Goal: Communication & Community: Answer question/provide support

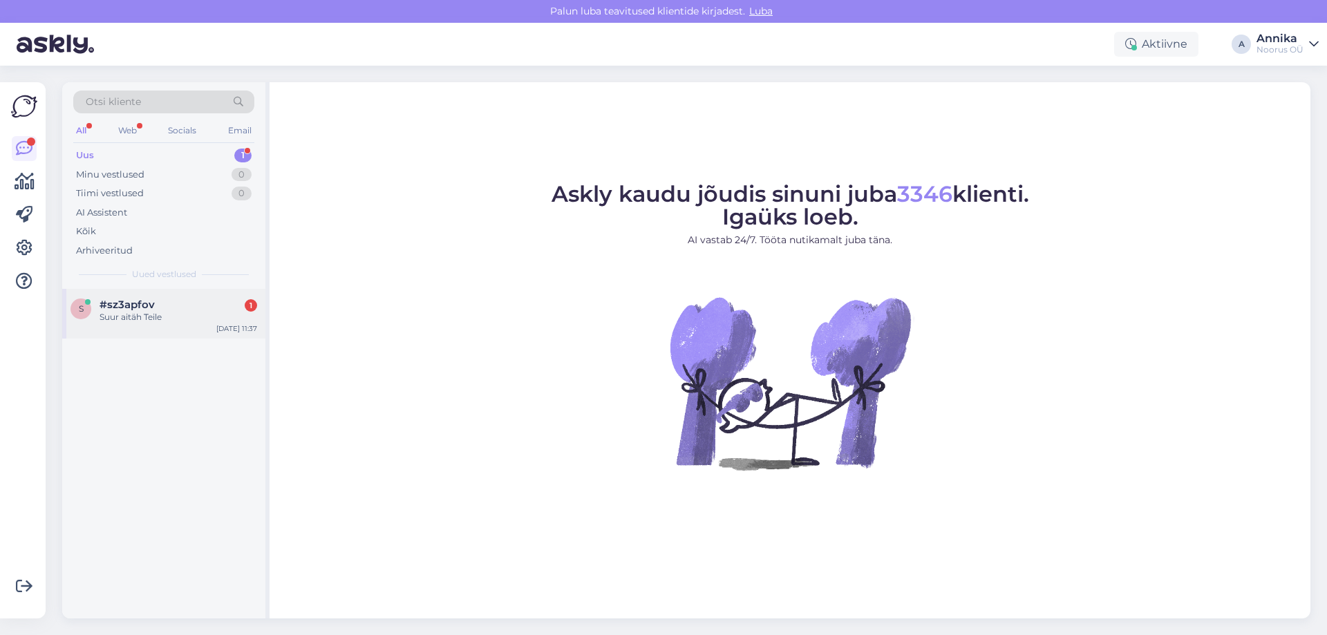
click at [104, 303] on span "#sz3apfov" at bounding box center [126, 304] width 55 height 12
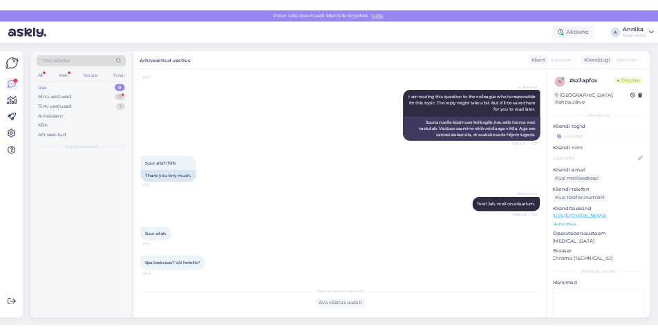
scroll to position [294, 0]
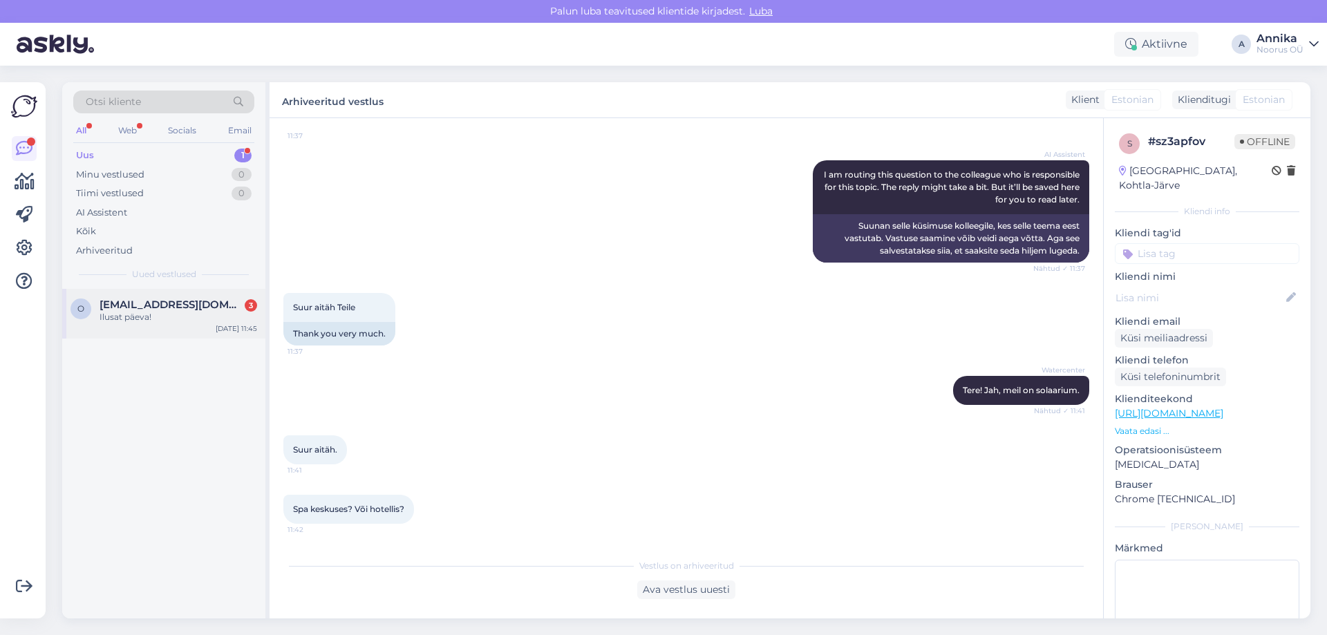
click at [148, 321] on div "Ilusat päeva!" at bounding box center [178, 317] width 158 height 12
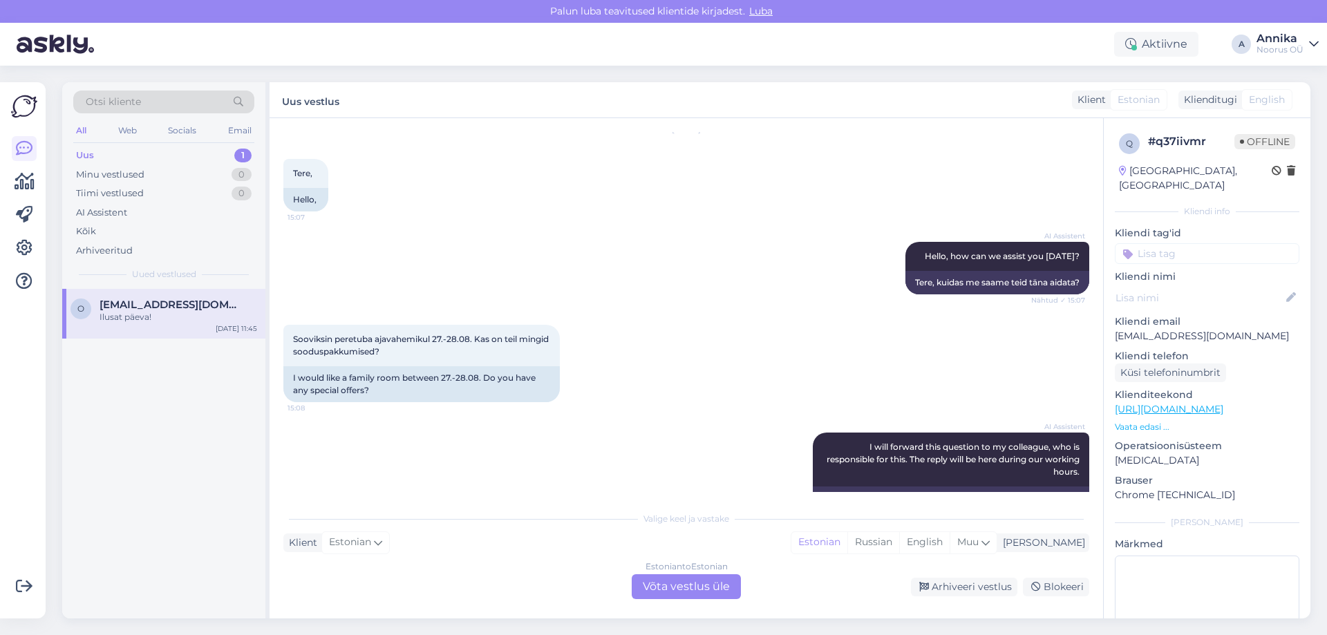
scroll to position [0, 0]
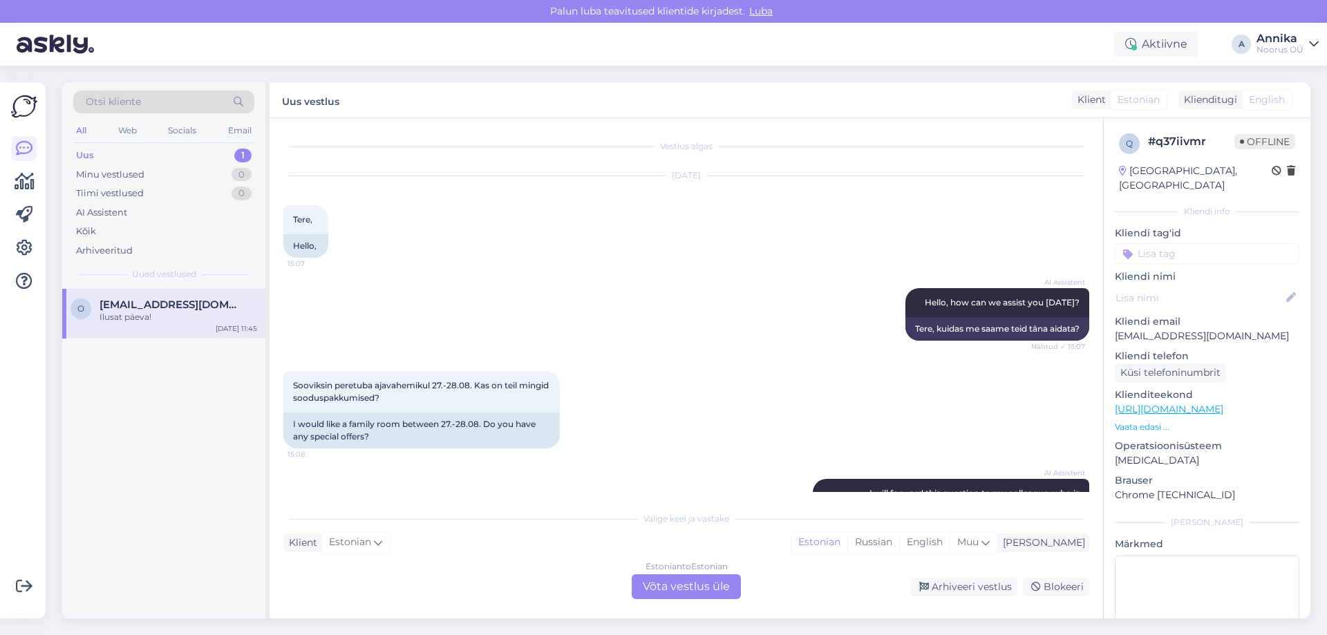
click at [684, 585] on div "Estonian to Estonian Võta vestlus üle" at bounding box center [686, 586] width 109 height 25
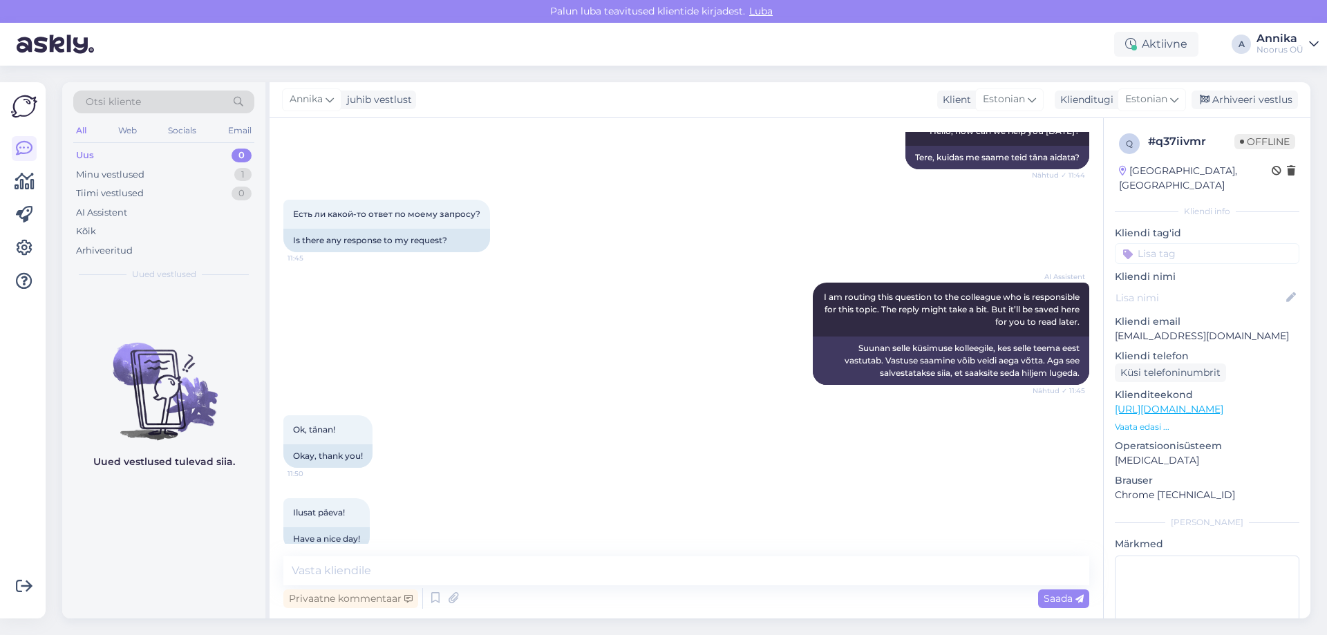
scroll to position [616, 0]
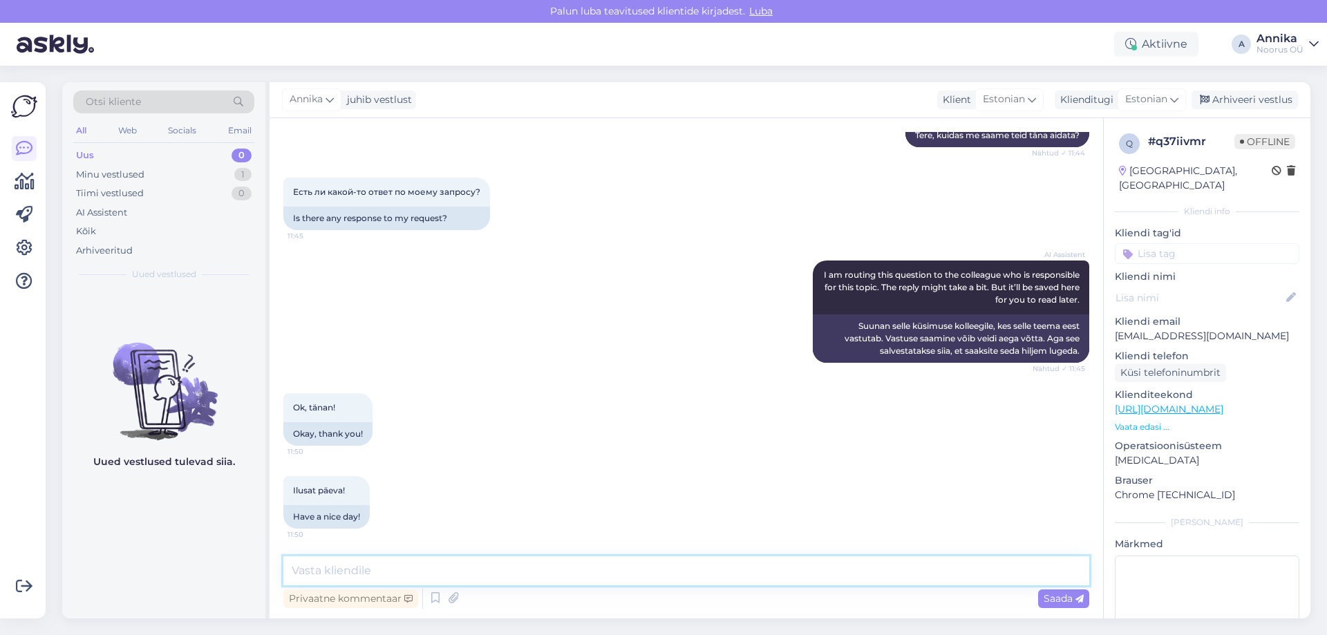
click at [504, 573] on textarea at bounding box center [686, 570] width 806 height 29
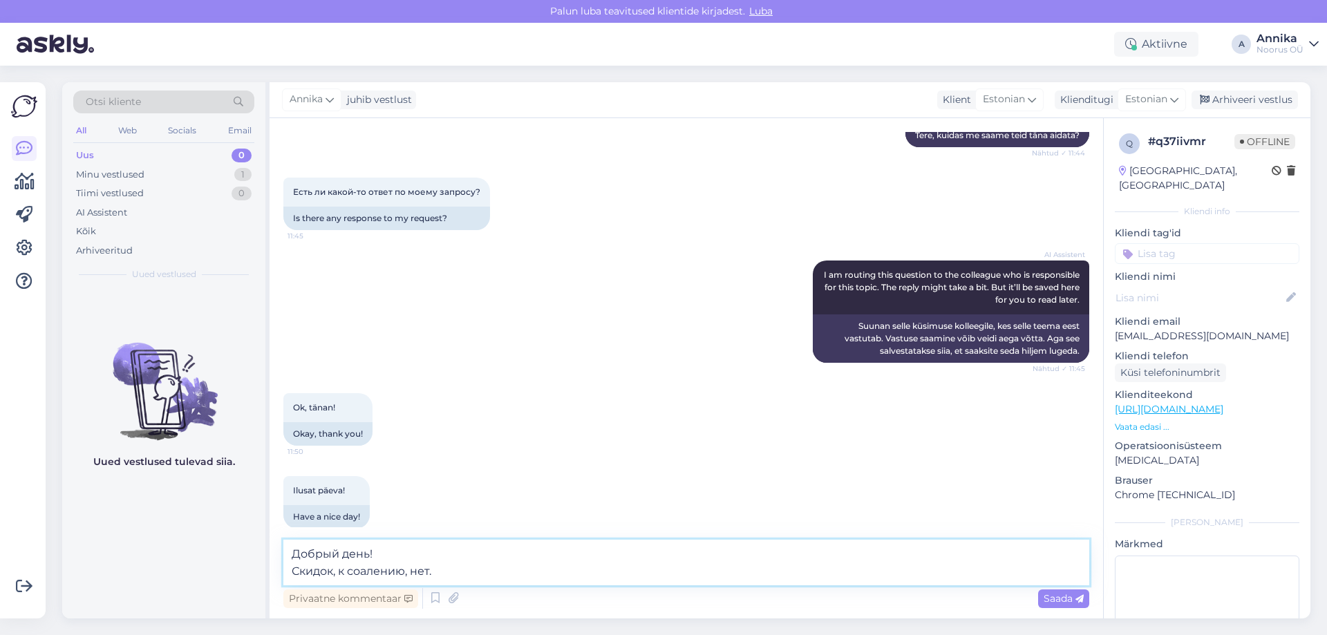
click at [363, 571] on textarea "Добрый день! Скидок, к соалению, нет." at bounding box center [686, 563] width 806 height 46
click at [472, 560] on textarea "Добрый день! Скидок, к сожалению, нет." at bounding box center [686, 563] width 806 height 46
click at [472, 568] on textarea "Добрый день! Скидок, к сожалению, нет." at bounding box center [686, 563] width 806 height 46
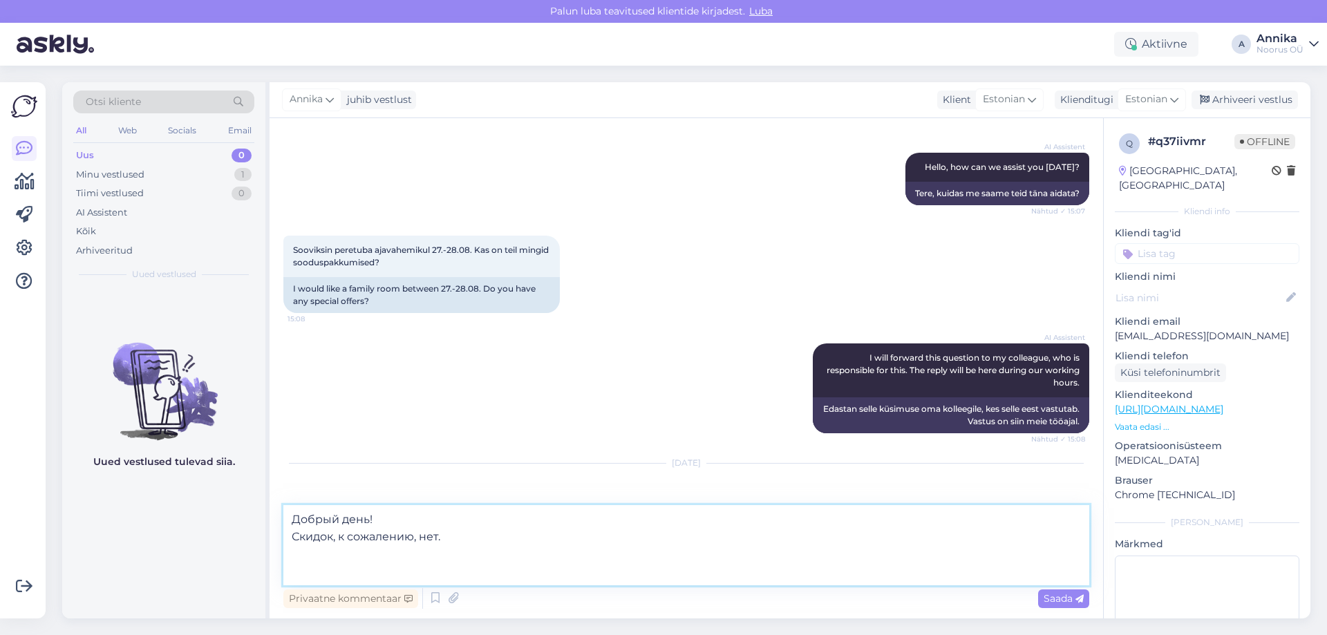
scroll to position [133, 0]
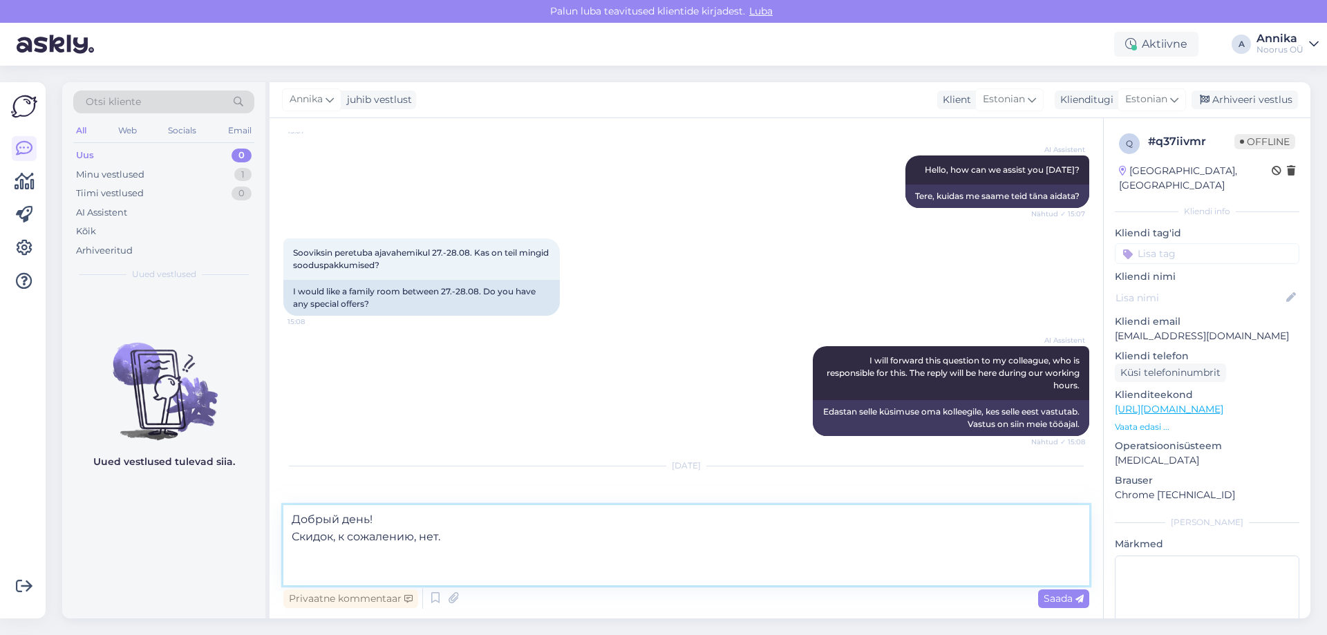
click at [396, 558] on textarea "Добрый день! Скидок, к сожалению, нет." at bounding box center [686, 545] width 806 height 80
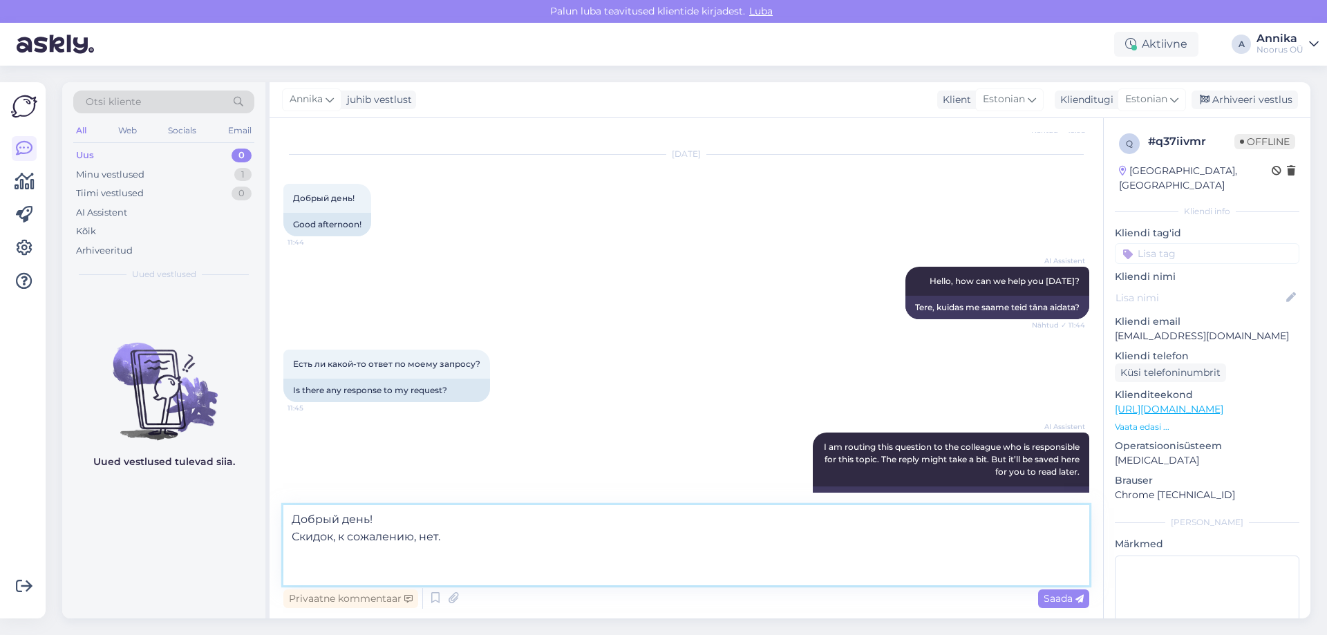
scroll to position [553, 0]
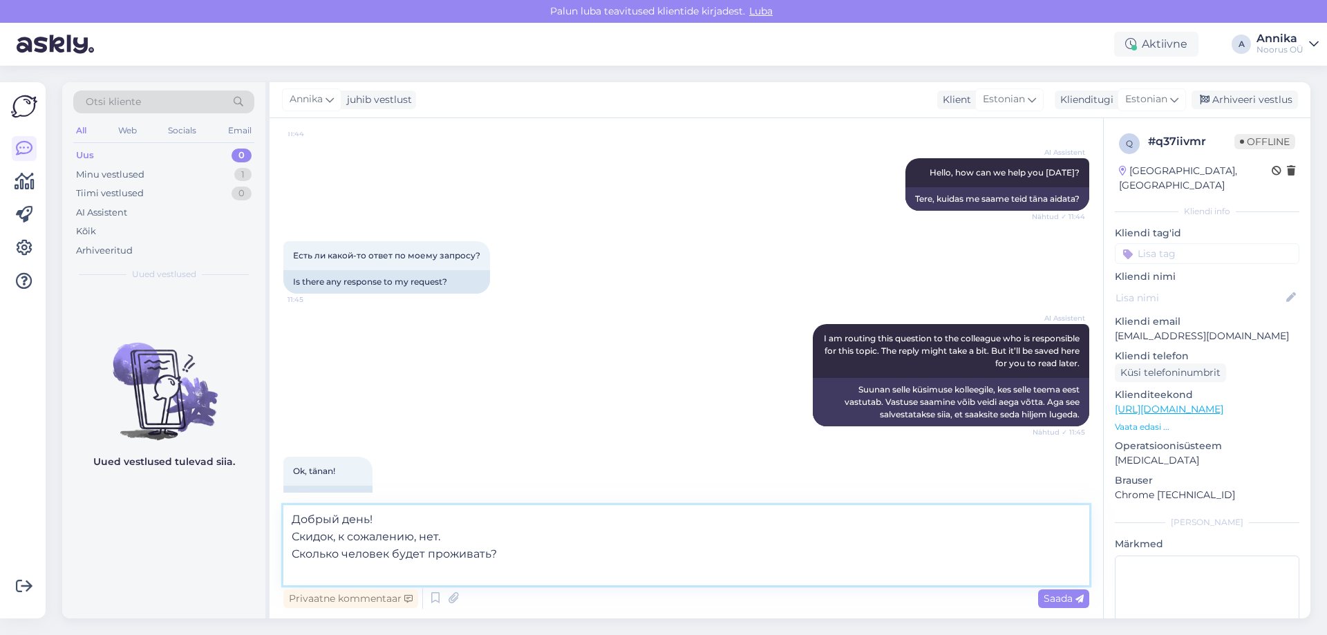
type textarea "Добрый день! Скидок, к сожалению, нет. Сколько человек будет проживать?"
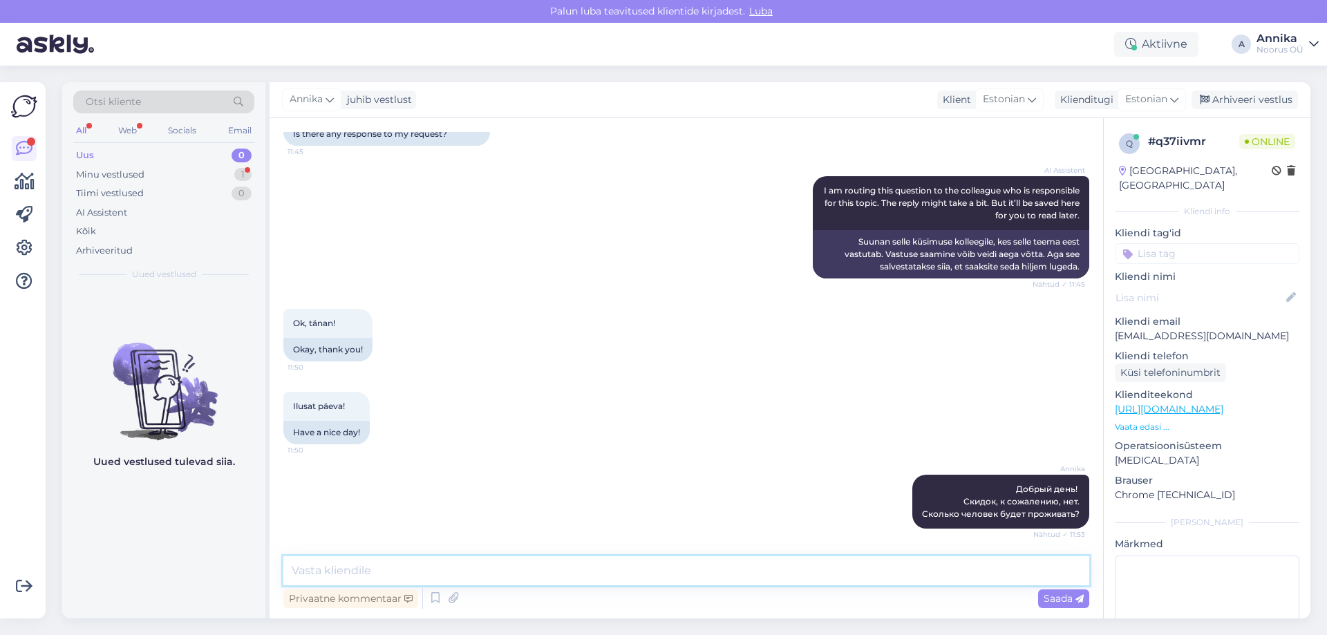
scroll to position [819, 0]
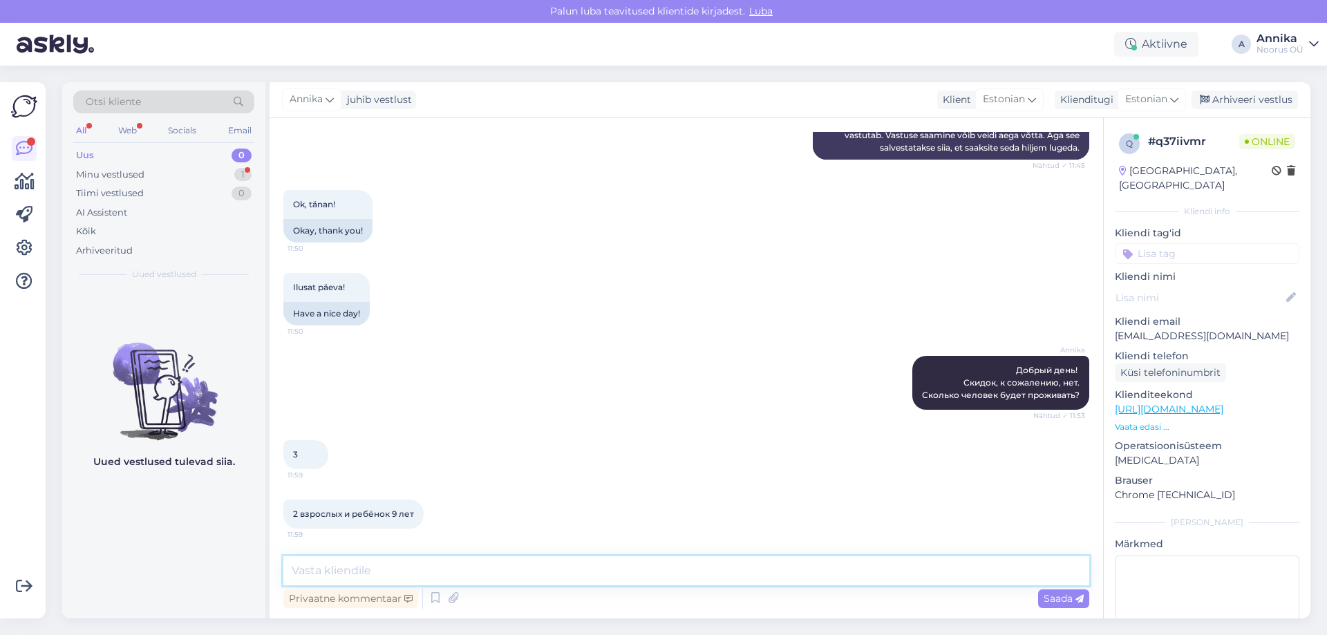
click at [464, 571] on textarea at bounding box center [686, 570] width 806 height 29
click at [369, 569] on textarea at bounding box center [686, 570] width 806 height 29
click at [600, 571] on textarea "Можем предложить проживание в Семейном" at bounding box center [686, 570] width 806 height 29
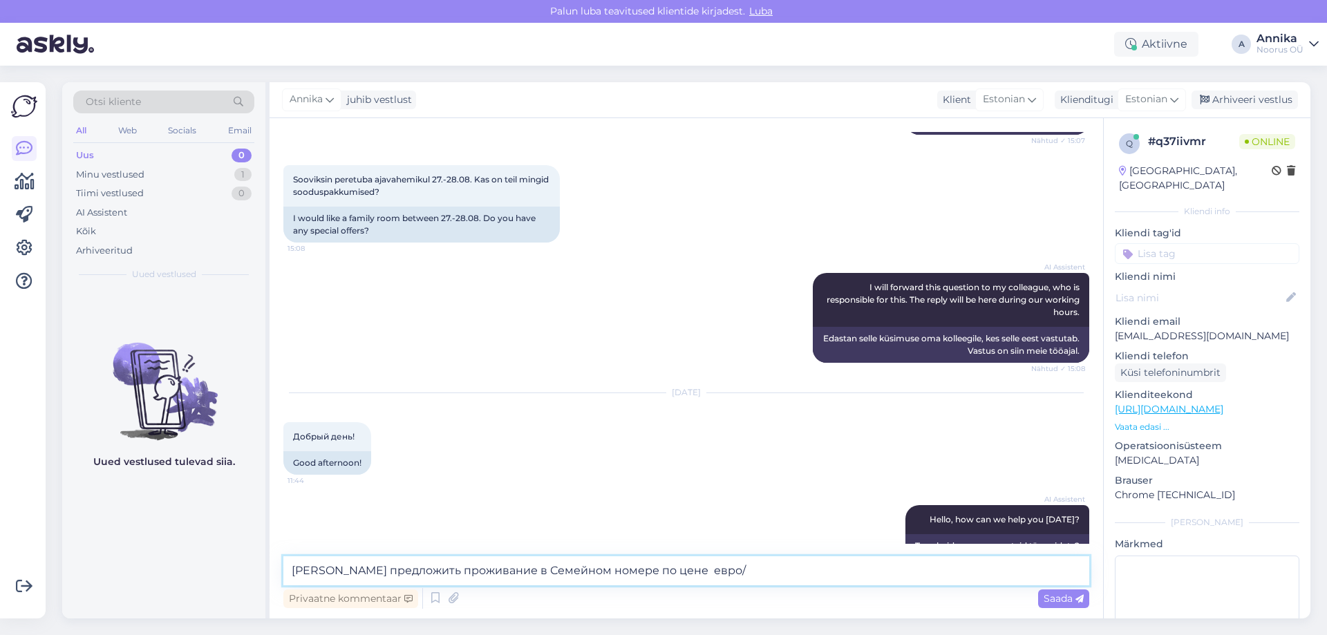
scroll to position [198, 0]
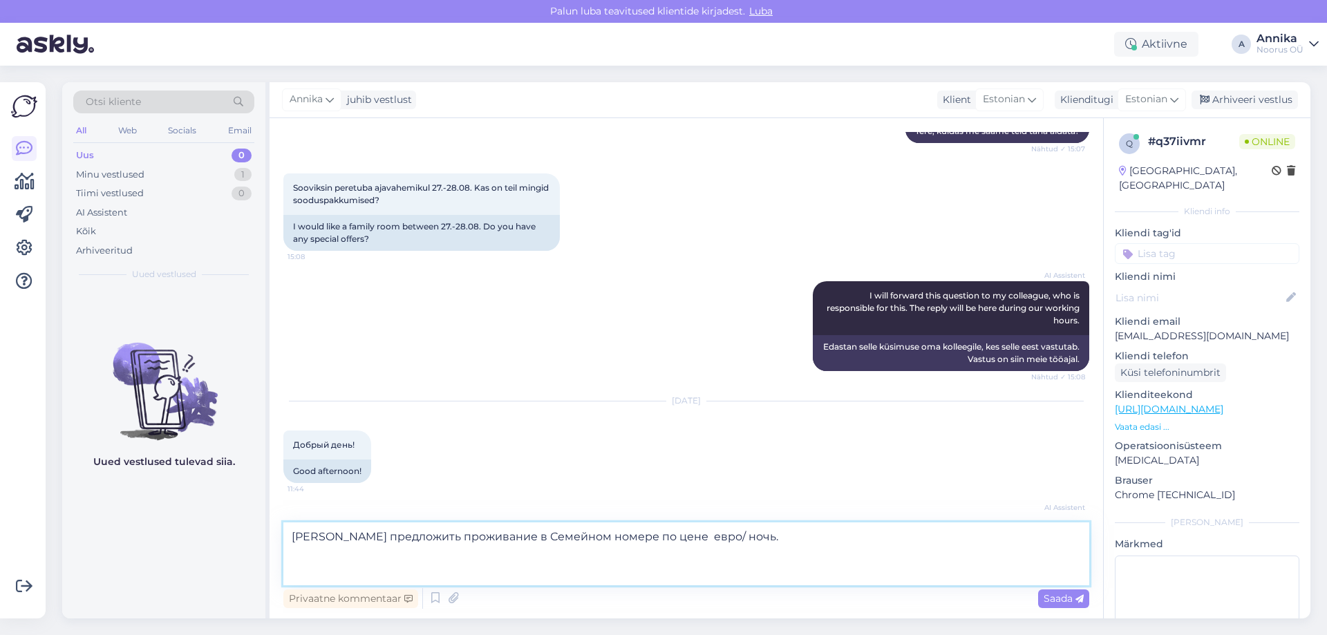
paste textarea "В стоимость входит: • Проживание • Завтрак-buffet • Неограниченное посещение ба…"
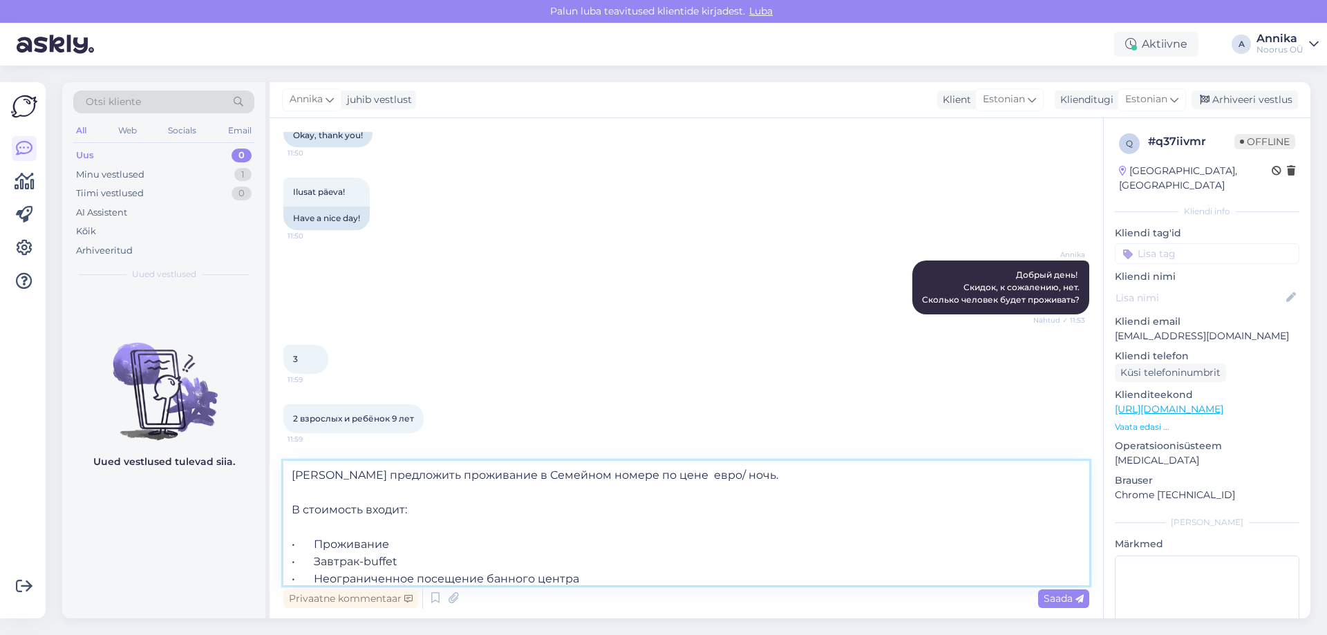
scroll to position [915, 0]
click at [656, 474] on textarea "Можем предложить проживание в Семейном номере по цене евро/ ночь. В стоимость в…" at bounding box center [686, 523] width 806 height 124
click at [576, 544] on textarea "Можем предложить проживание в Семейном номере по цене 125 евро/ ночь. В стоимос…" at bounding box center [686, 523] width 806 height 124
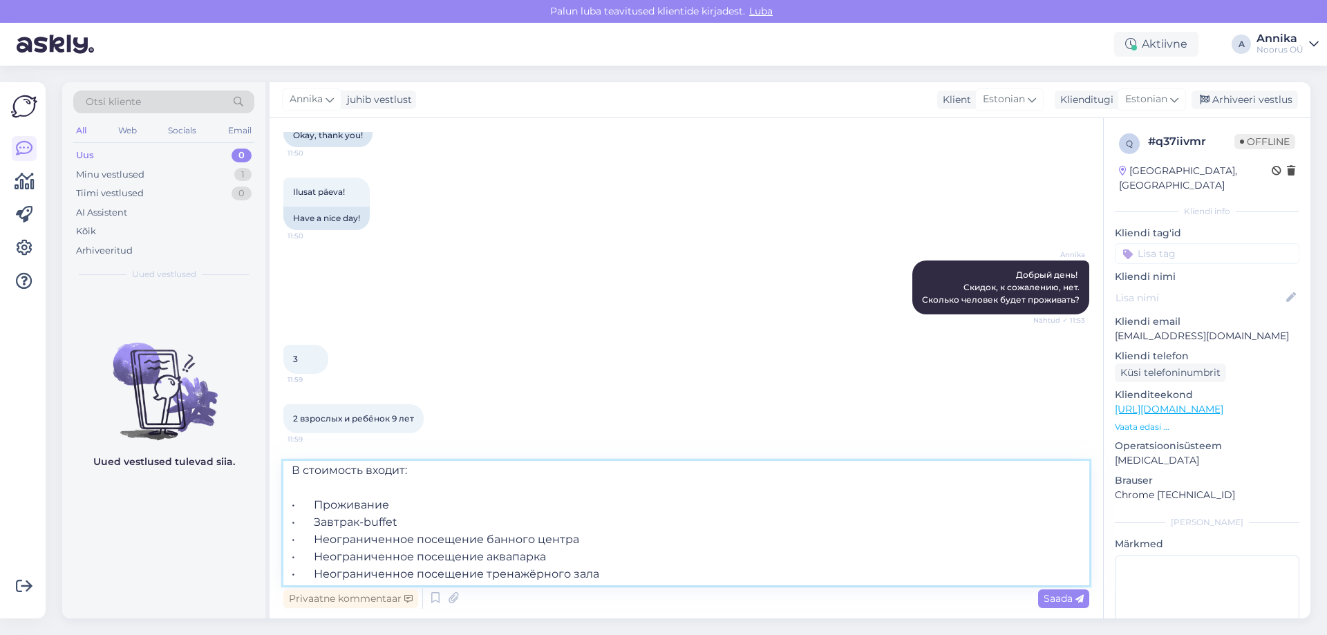
scroll to position [77, 0]
click at [599, 569] on textarea "Можем предложить проживание в Семейном номере по цене 125 евро/ ночь. В стоимос…" at bounding box center [686, 523] width 806 height 124
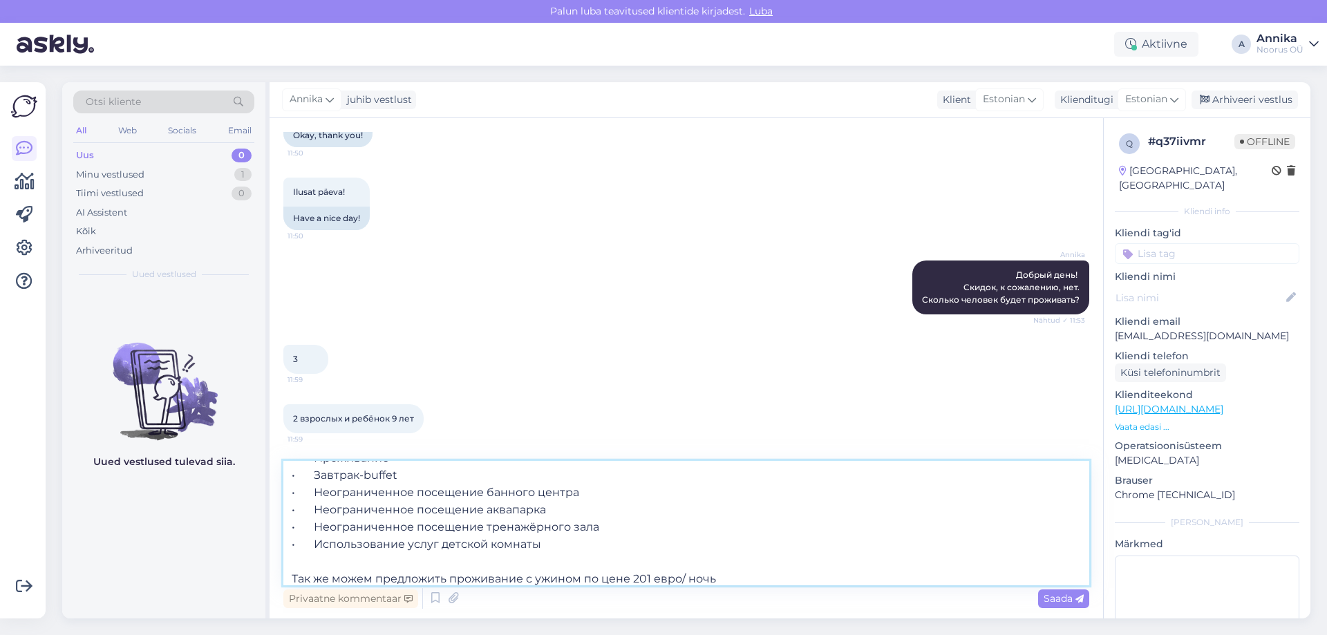
type textarea "Можем предложить проживание в Семейном номере по цене 125 евро/ ночь. В стоимос…"
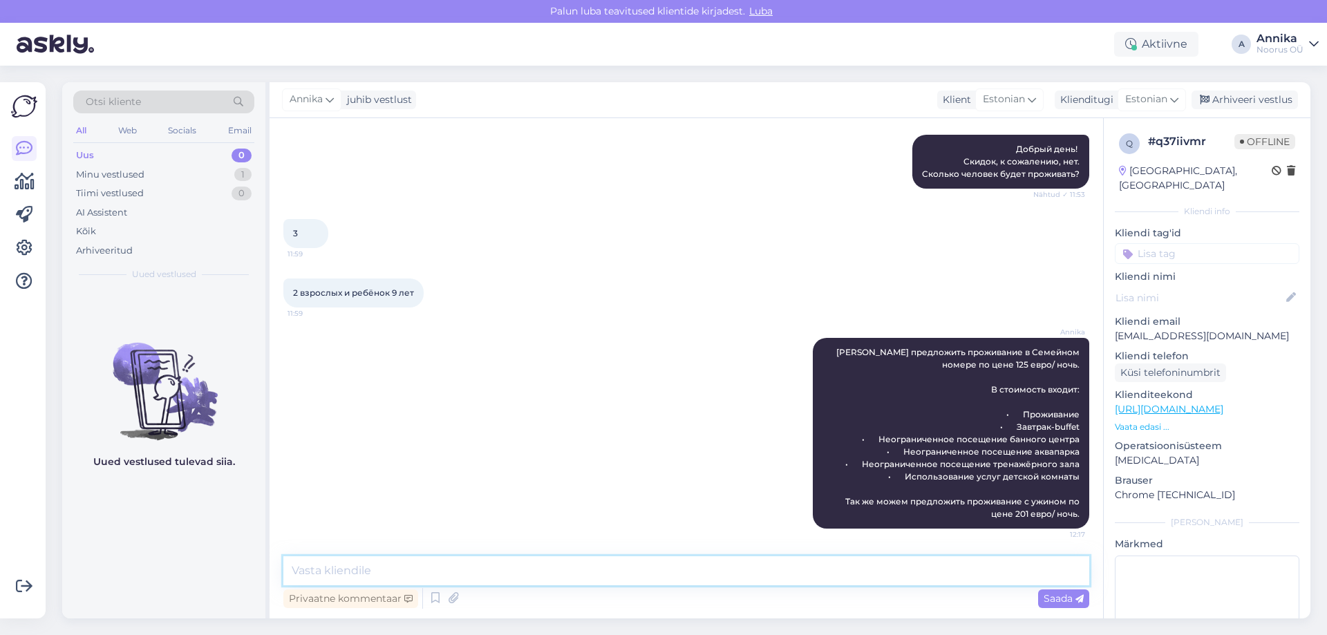
scroll to position [1041, 0]
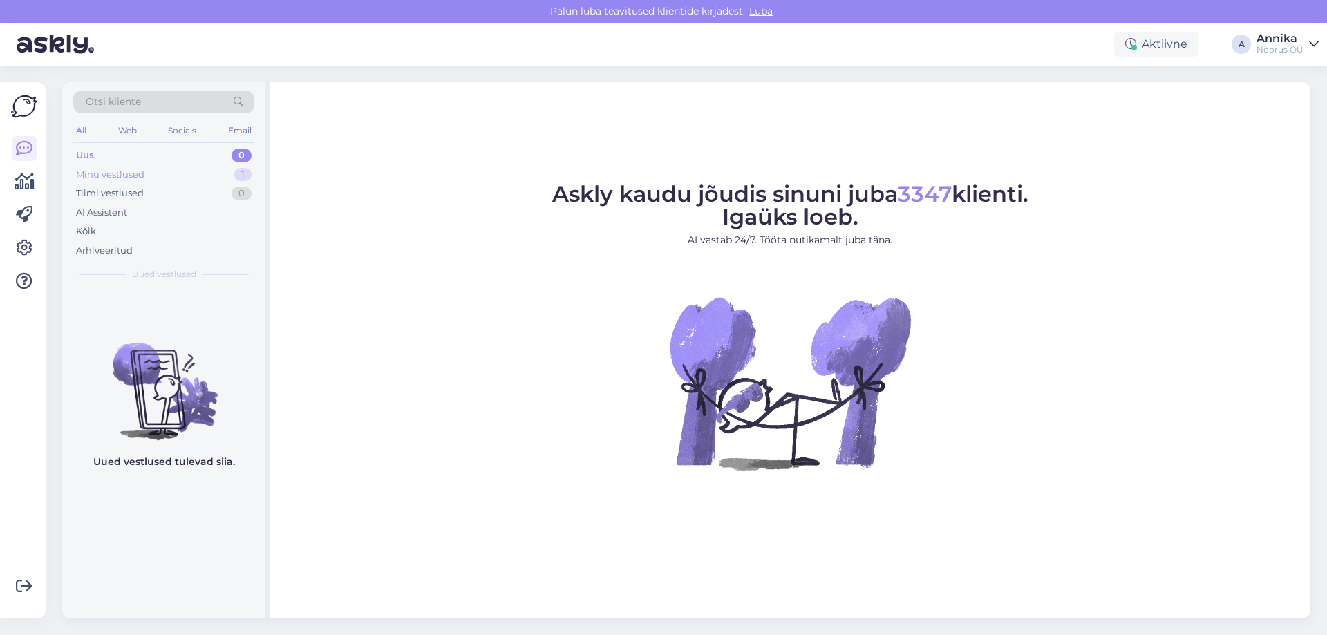
click at [126, 183] on div "Minu vestlused 1" at bounding box center [163, 174] width 181 height 19
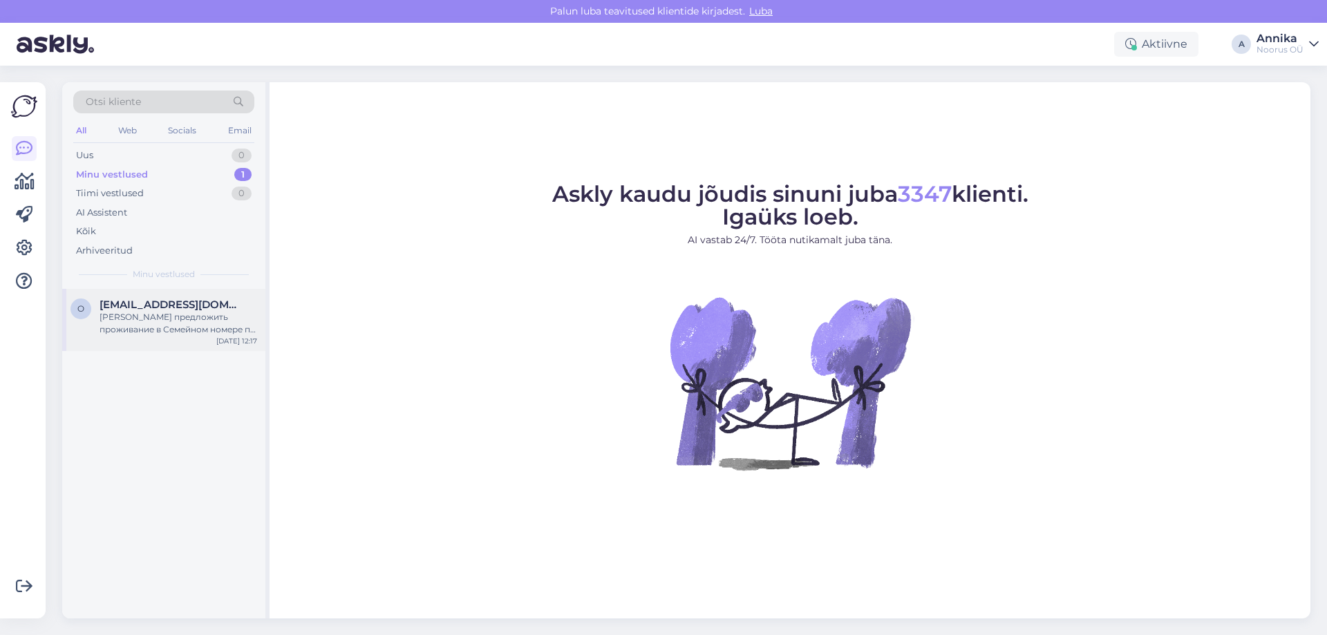
click at [144, 315] on div "[PERSON_NAME] предложить проживание в Семейном номере по цене 125 евро/ ночь. В…" at bounding box center [178, 323] width 158 height 25
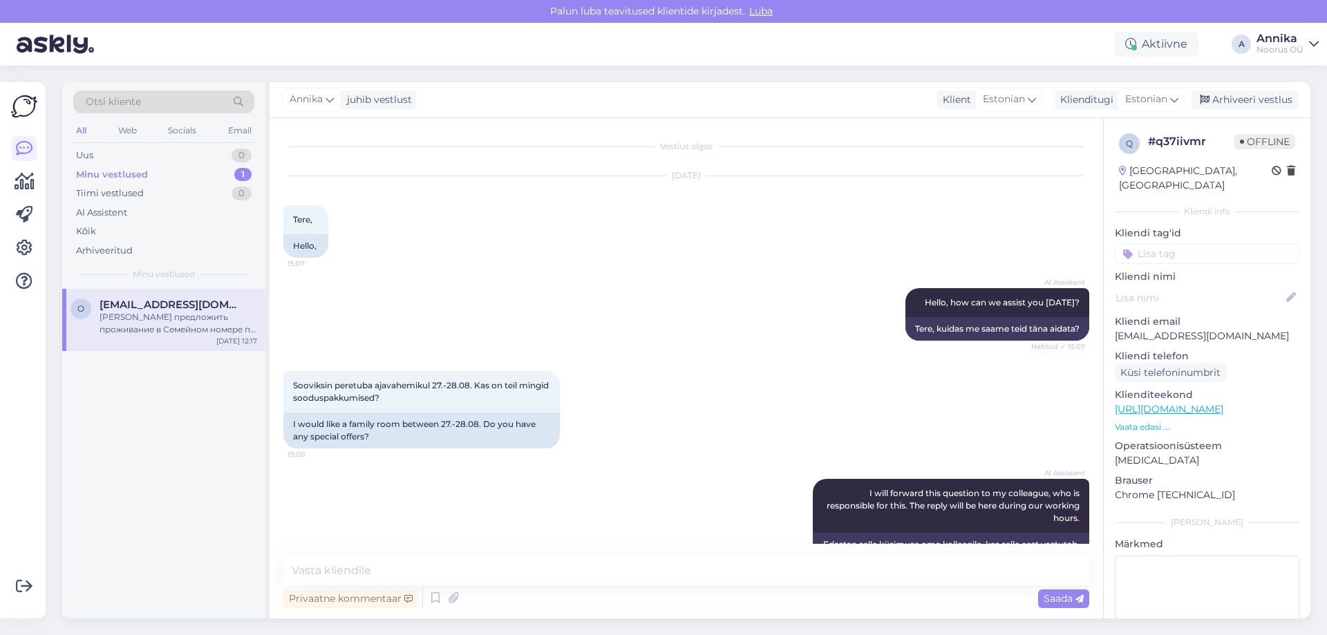
scroll to position [1041, 0]
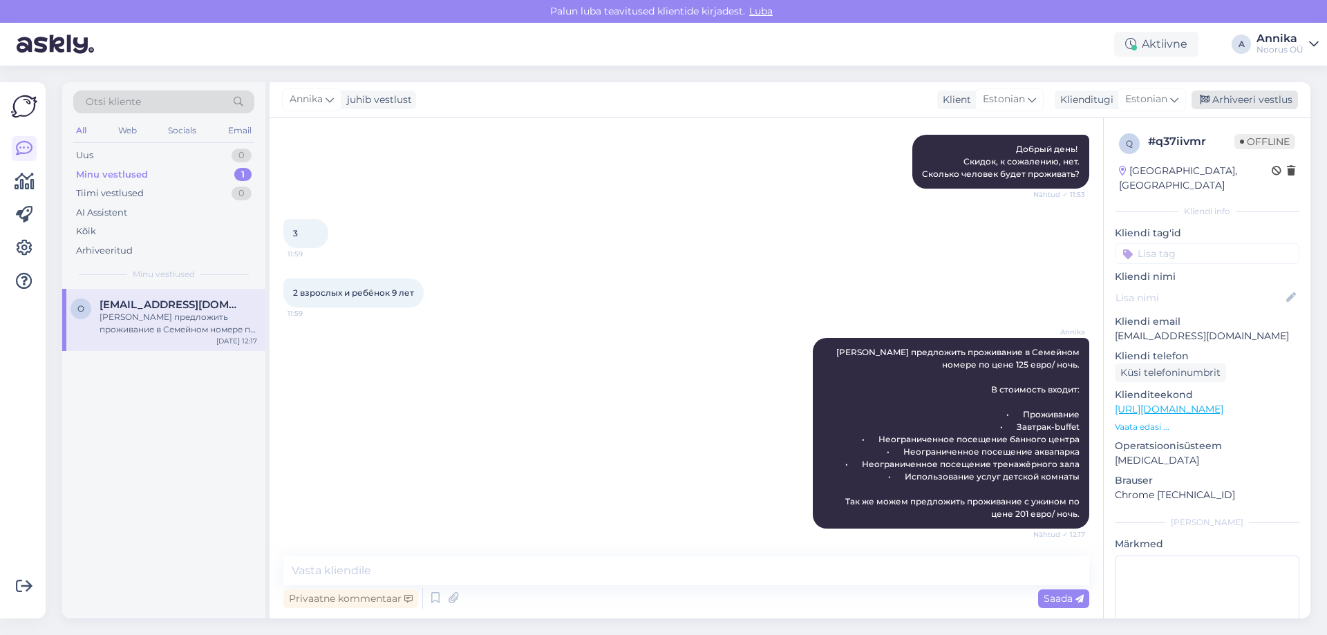
click at [1249, 99] on div "Arhiveeri vestlus" at bounding box center [1244, 100] width 106 height 19
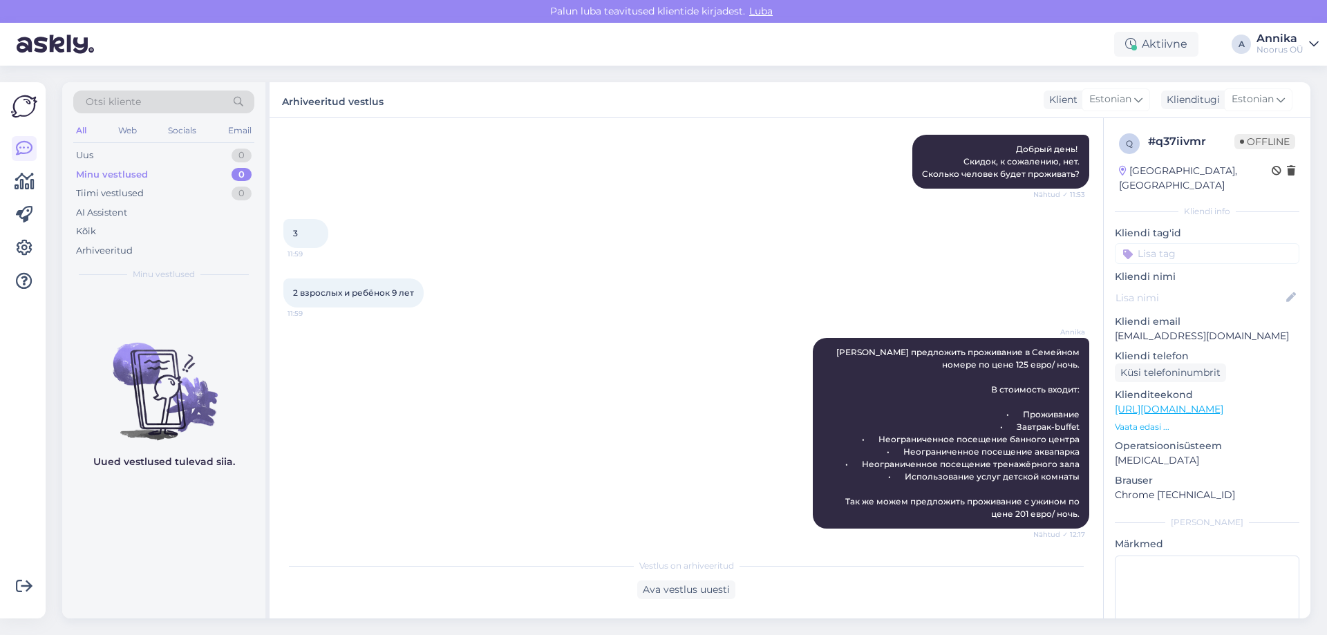
click at [663, 320] on div "2 взрослых и ребёнок 9 лет 11:59" at bounding box center [686, 292] width 806 height 59
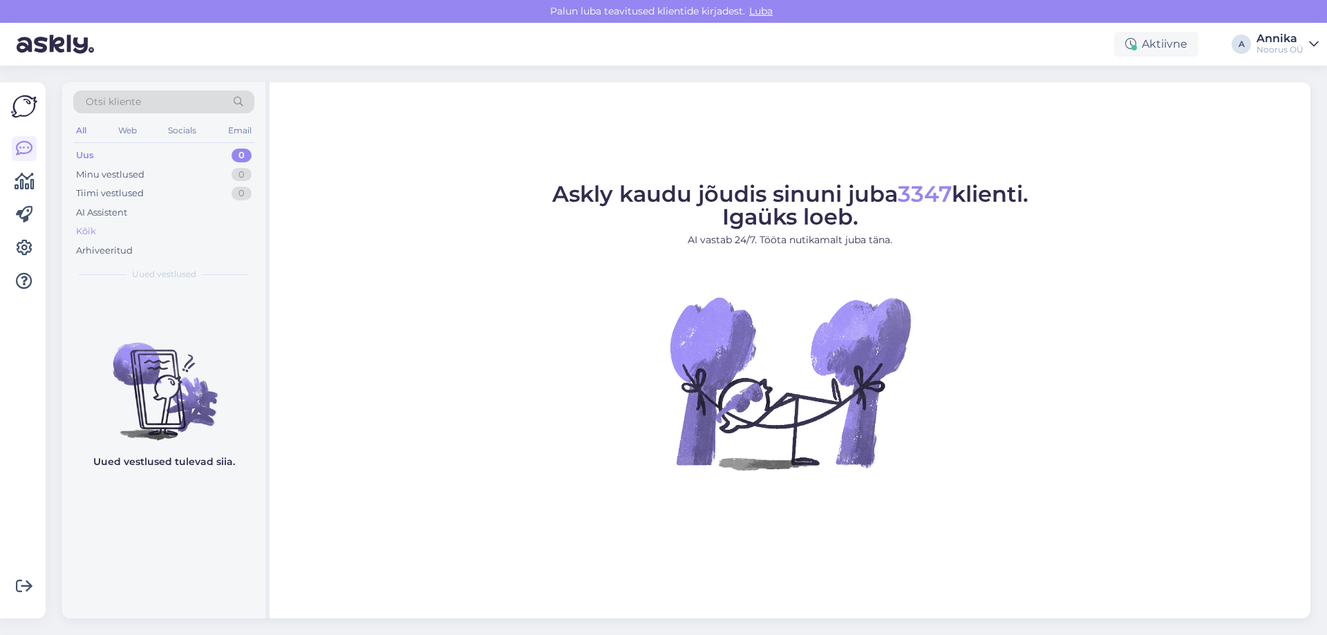
click at [113, 233] on div "Kõik" at bounding box center [163, 231] width 181 height 19
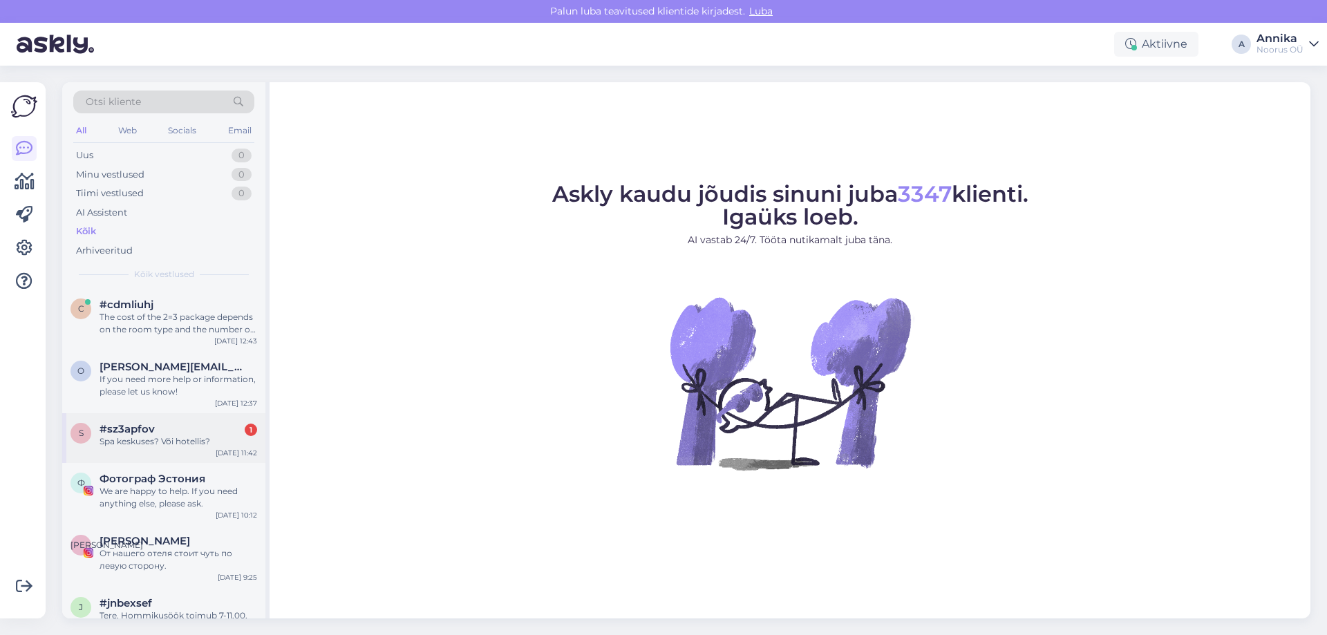
click at [151, 432] on span "#sz3apfov" at bounding box center [126, 429] width 55 height 12
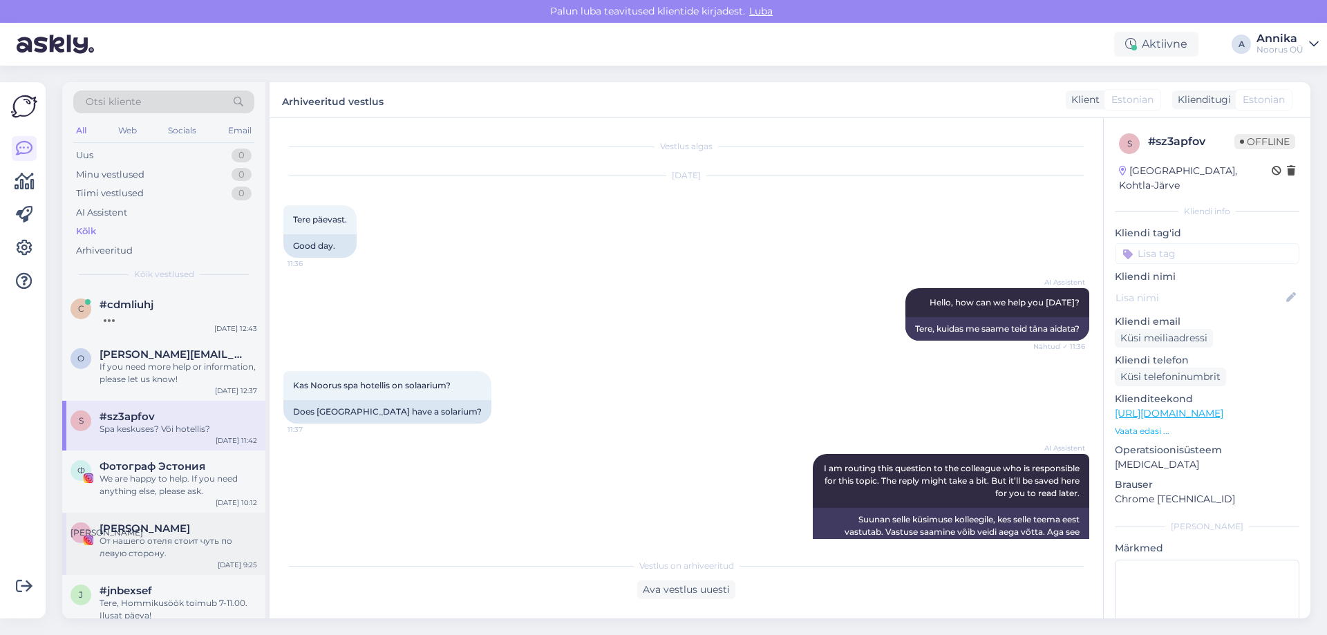
scroll to position [294, 0]
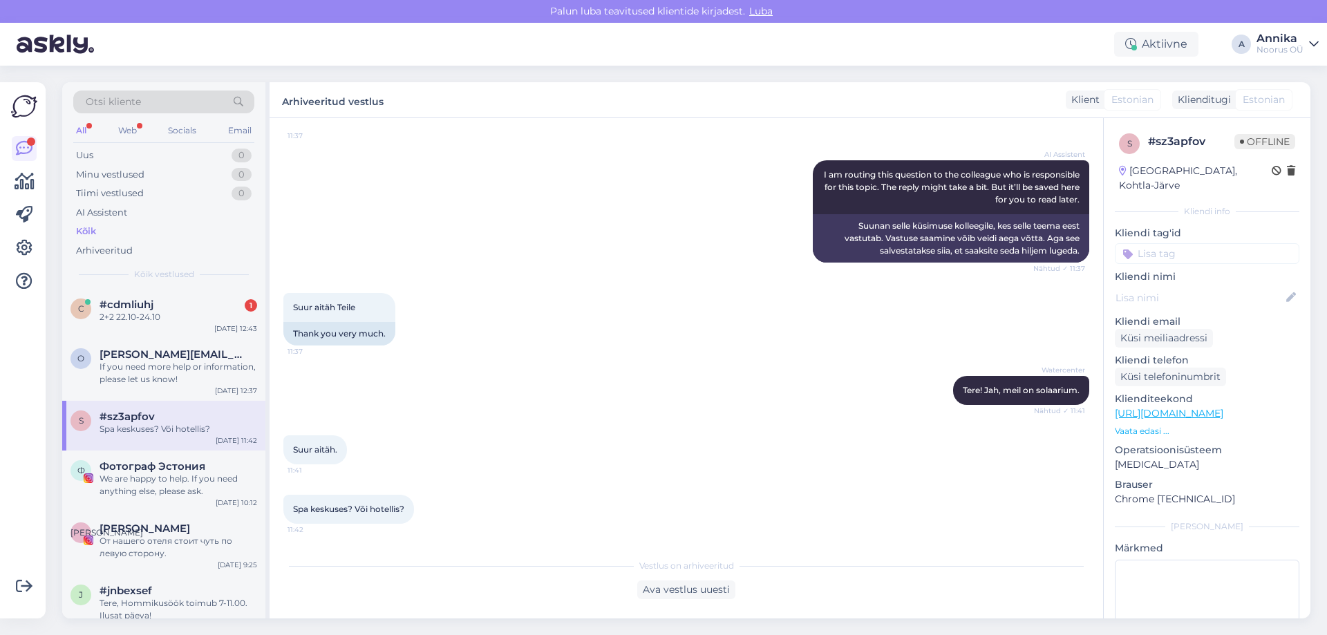
click at [151, 482] on div "We are happy to help. If you need anything else, please ask." at bounding box center [178, 485] width 158 height 25
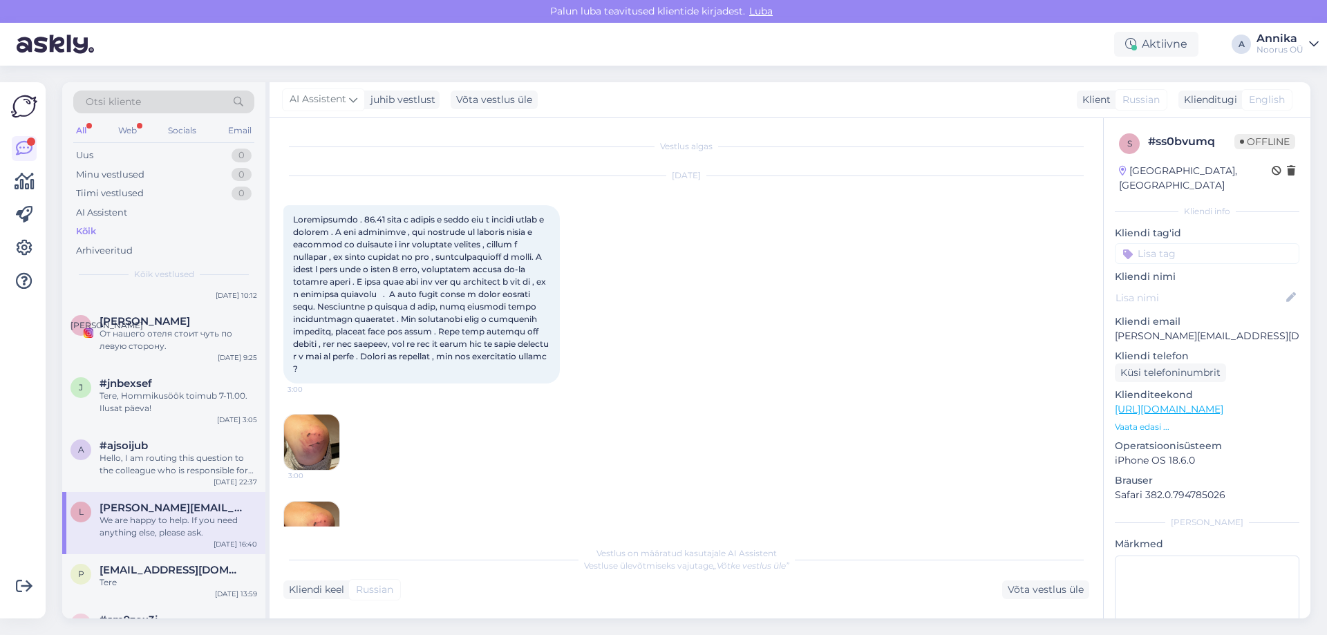
scroll to position [804, 0]
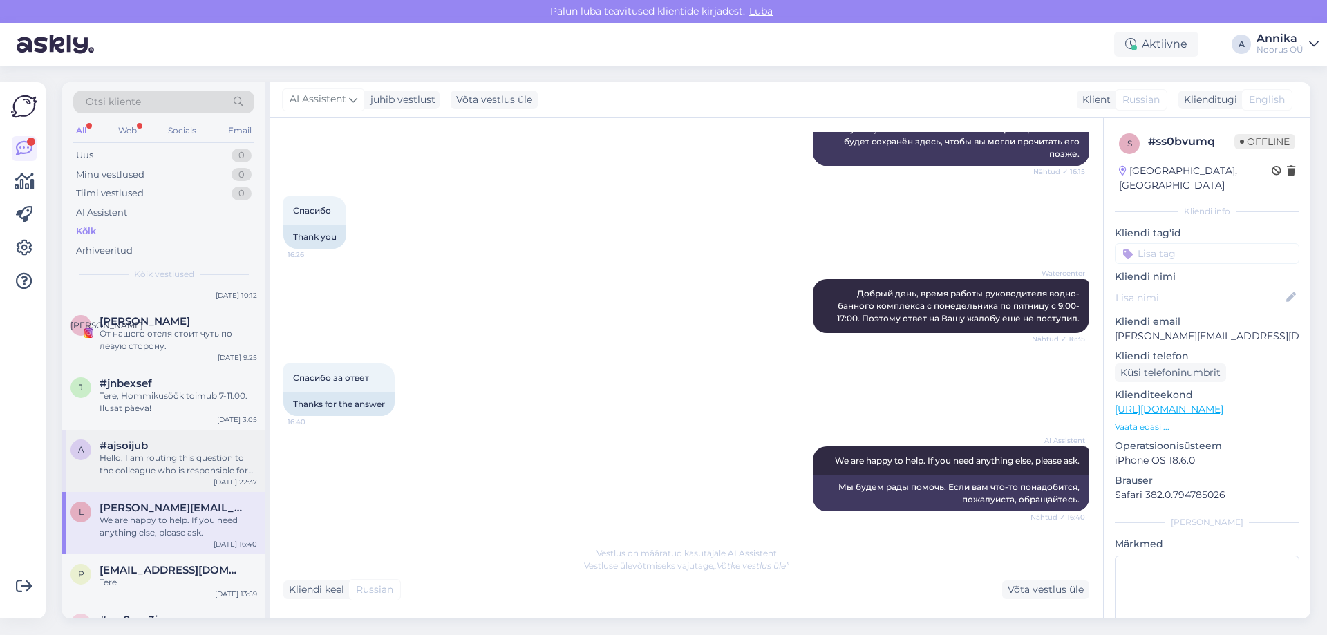
click at [148, 444] on span "#ajsoijub" at bounding box center [123, 445] width 48 height 12
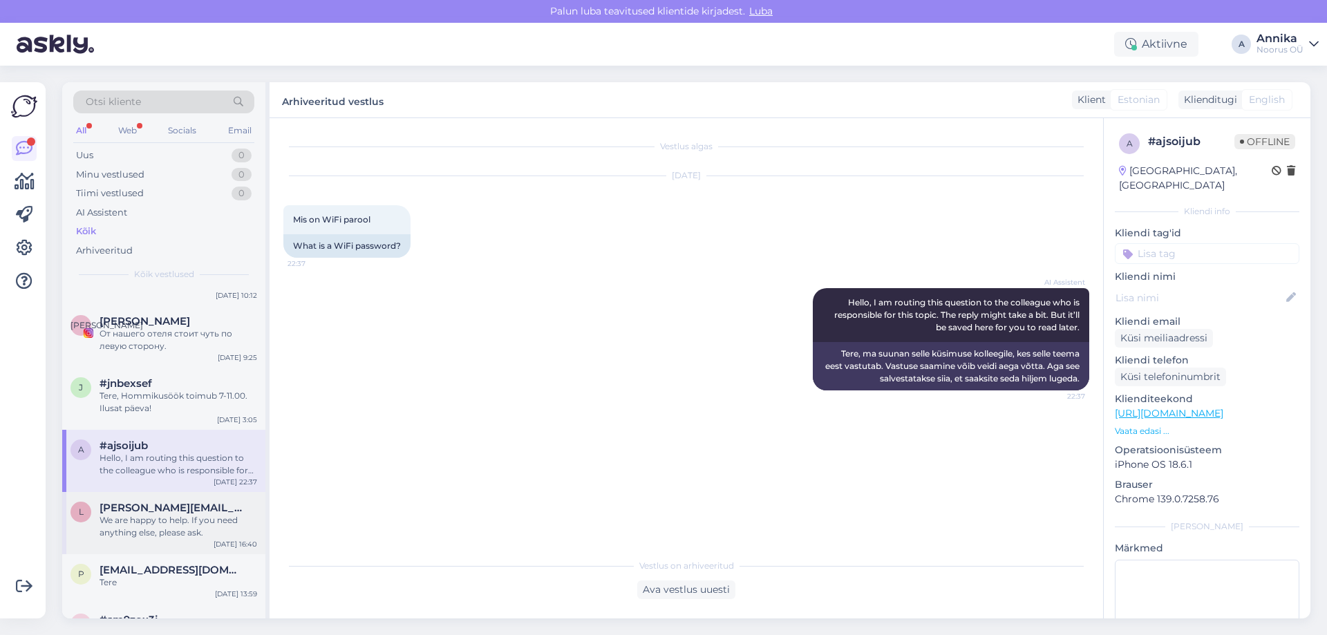
click at [169, 507] on span "libert.viktoria@gmail.com" at bounding box center [171, 508] width 144 height 12
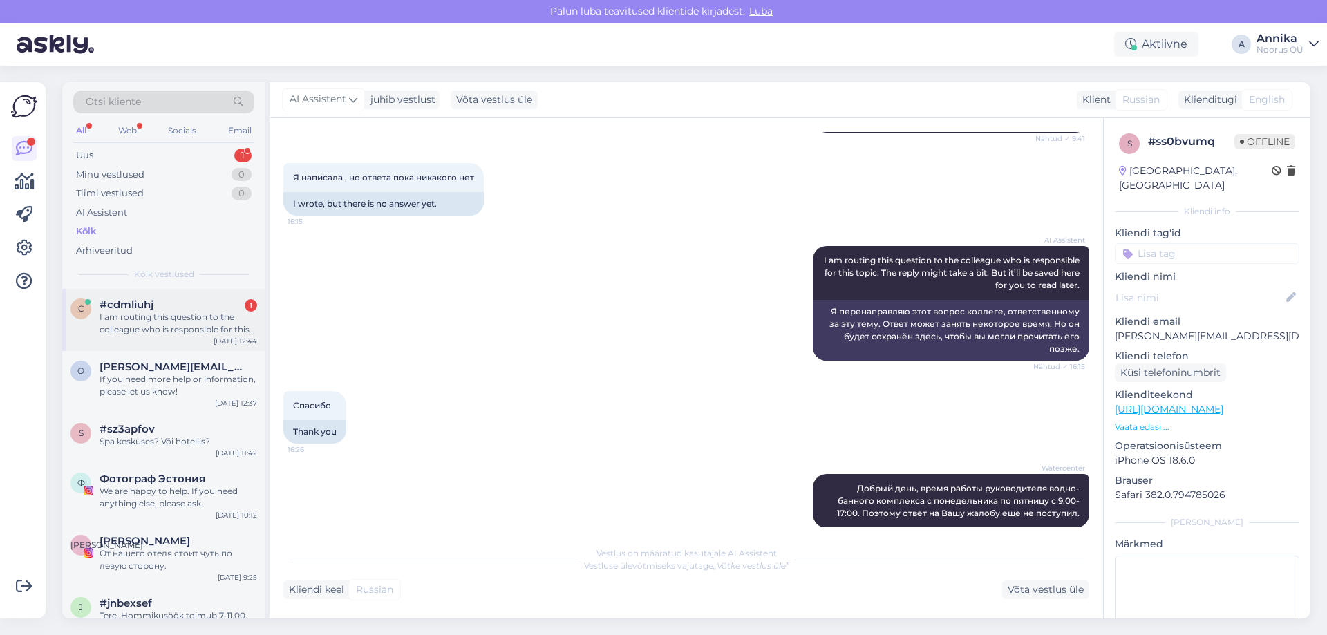
click at [176, 326] on div "I am routing this question to the colleague who is responsible for this topic. …" at bounding box center [178, 323] width 158 height 25
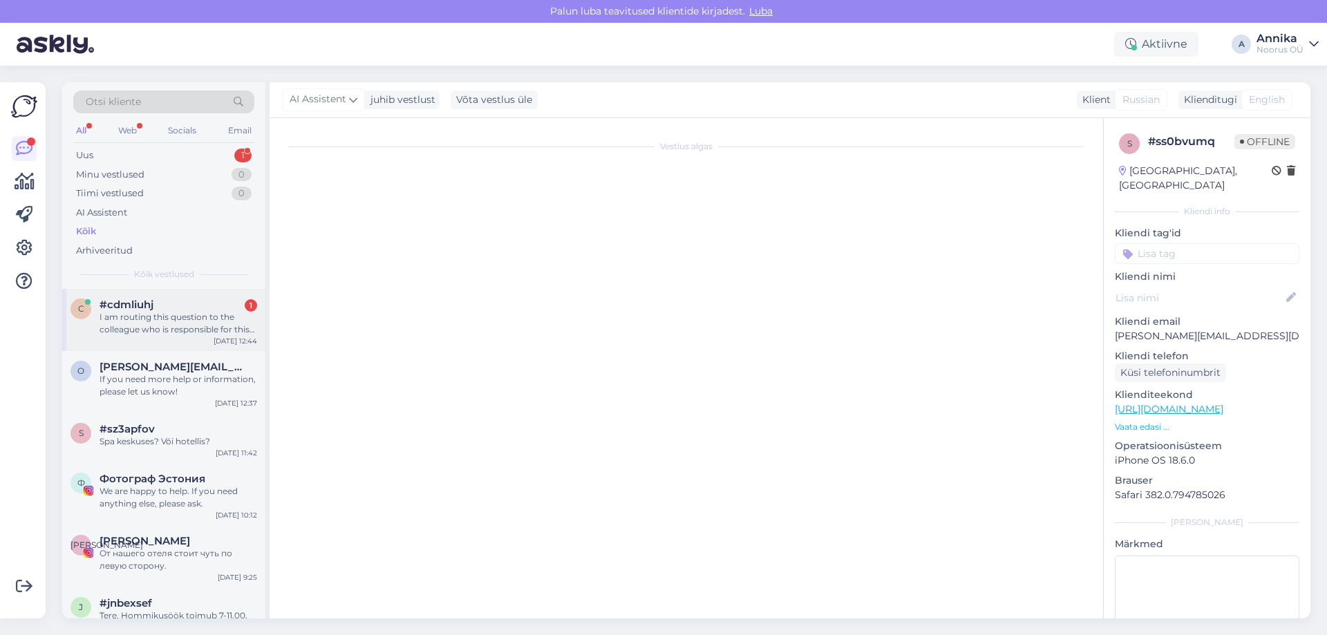
scroll to position [9345, 0]
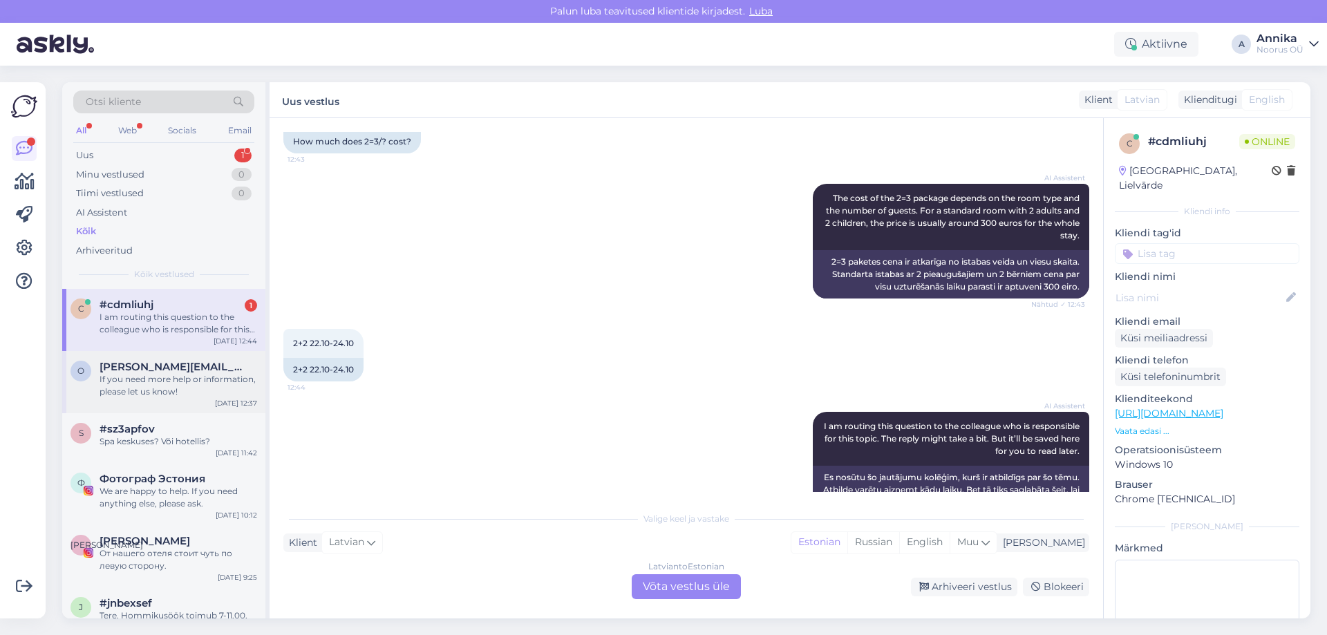
click at [198, 382] on div "If you need more help or information, please let us know!" at bounding box center [178, 385] width 158 height 25
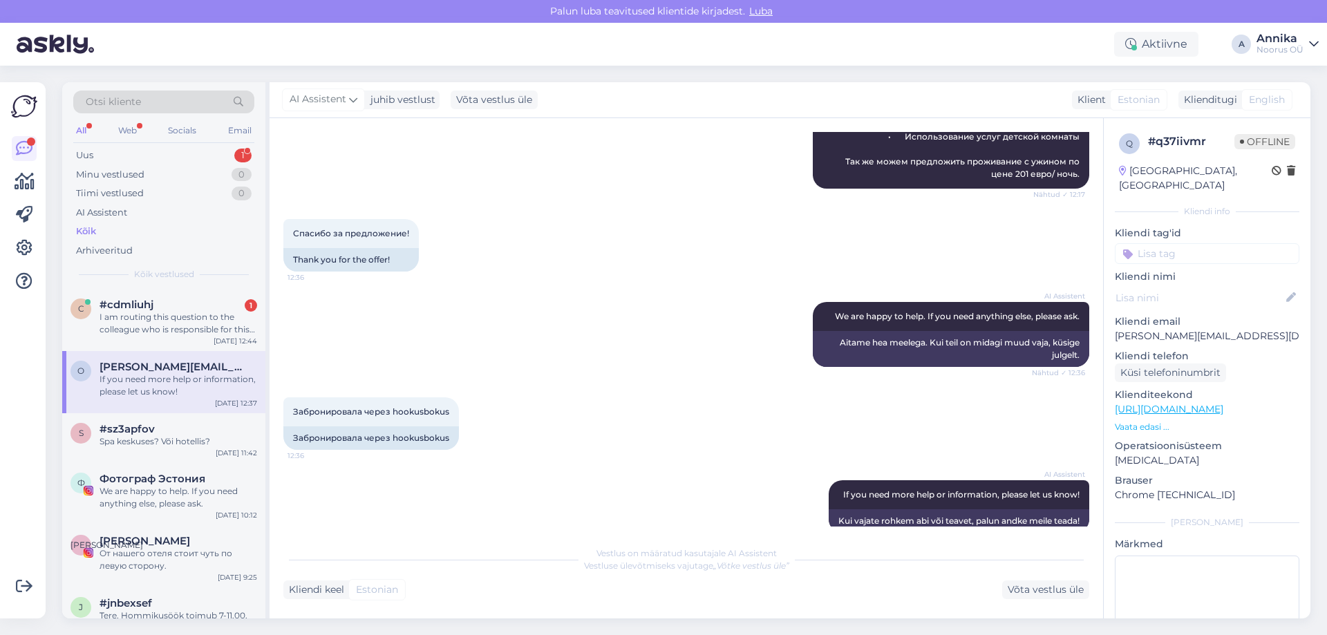
scroll to position [1402, 0]
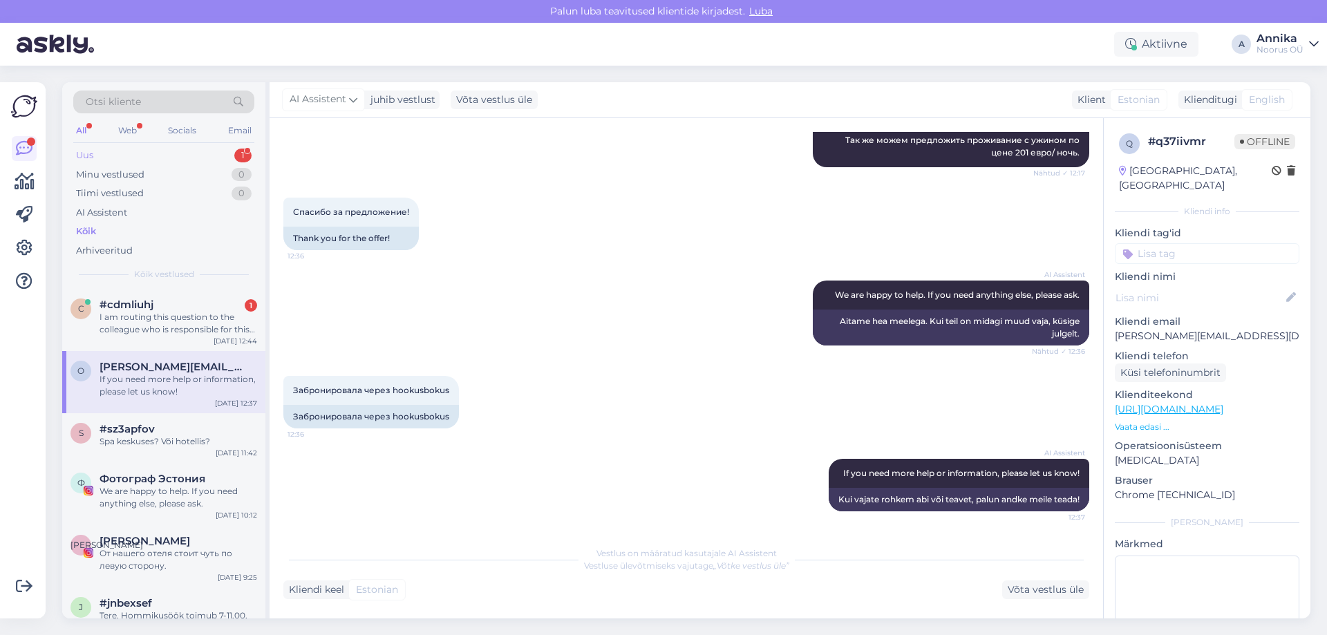
click at [167, 162] on div "Uus 1" at bounding box center [163, 155] width 181 height 19
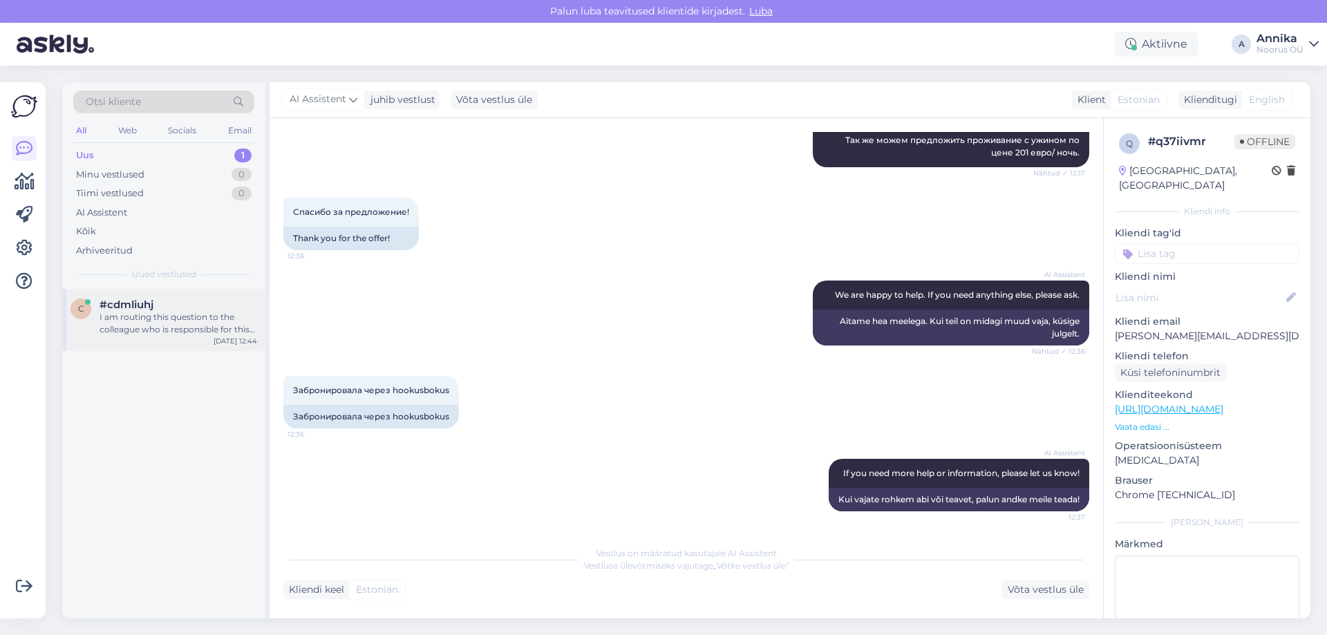
drag, startPoint x: 181, startPoint y: 304, endPoint x: 194, endPoint y: 318, distance: 19.1
click at [182, 305] on div "#cdmliuhj" at bounding box center [178, 304] width 158 height 12
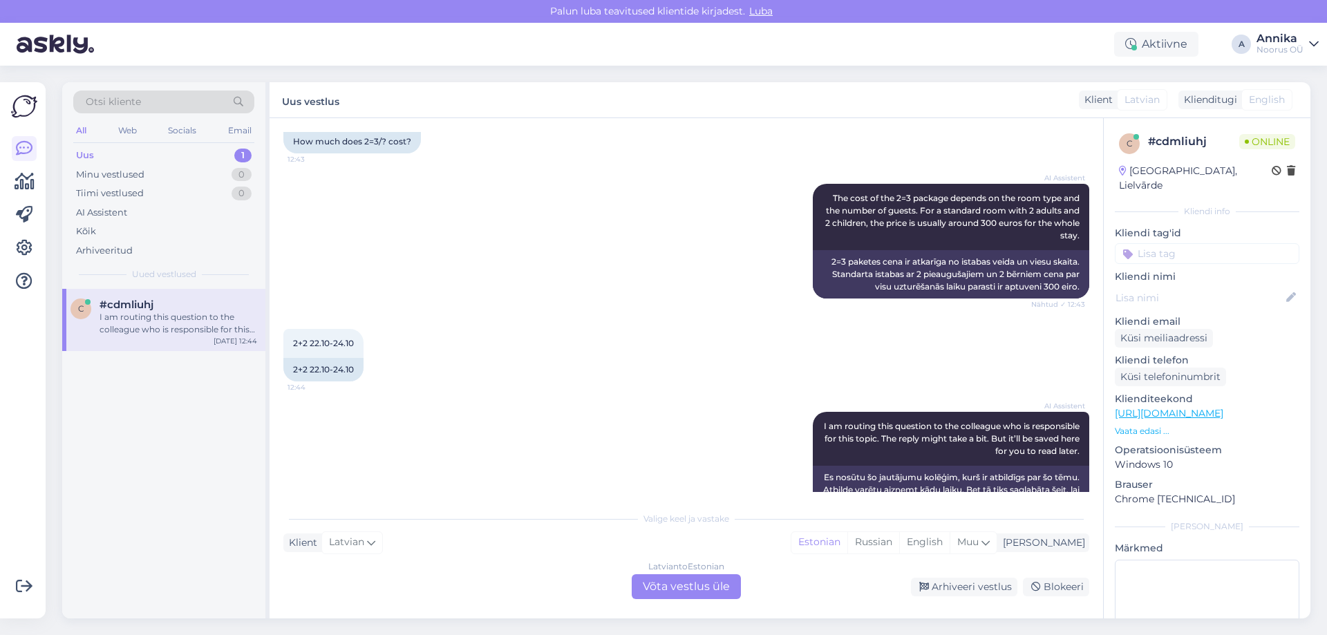
drag, startPoint x: 681, startPoint y: 591, endPoint x: 718, endPoint y: 574, distance: 40.2
click at [679, 591] on div "Latvian to Estonian Võta vestlus üle" at bounding box center [686, 586] width 109 height 25
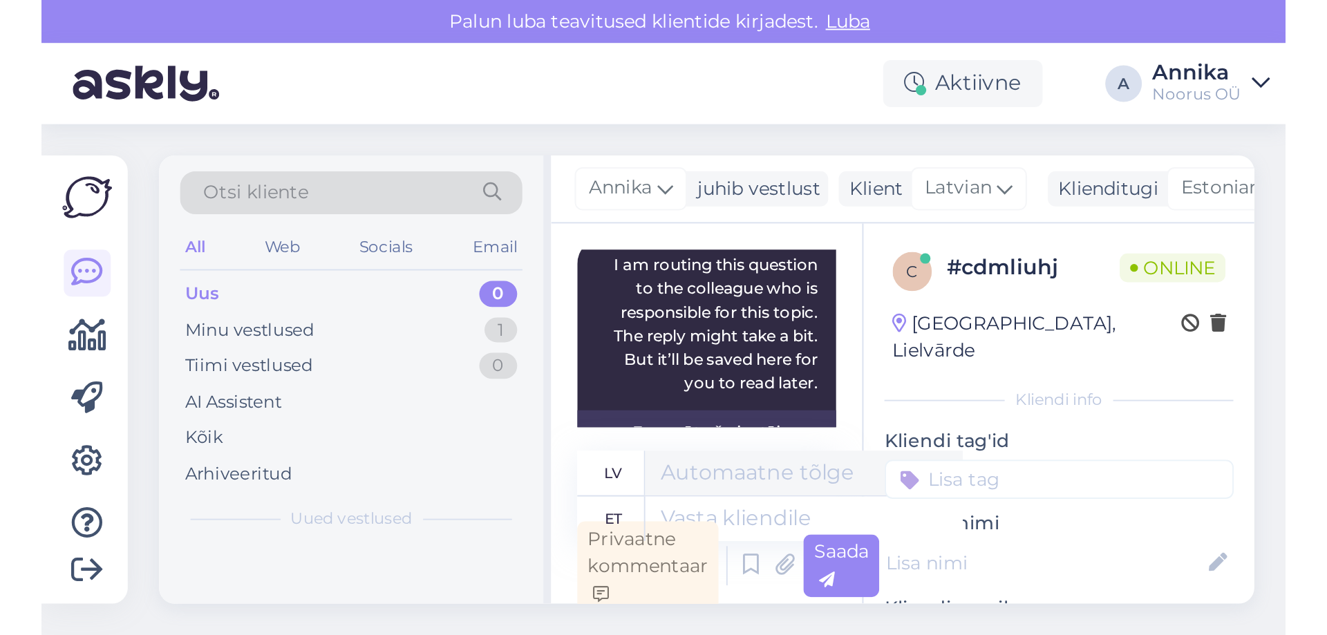
scroll to position [9287, 0]
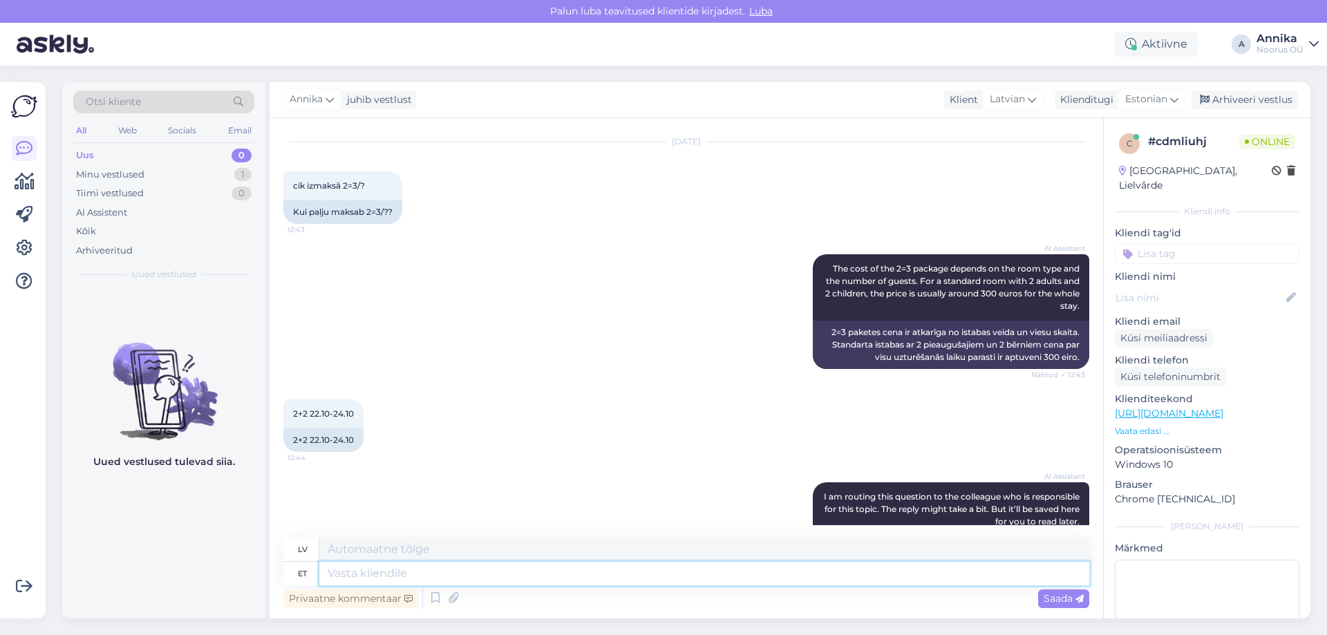
click at [354, 577] on textarea at bounding box center [704, 573] width 770 height 23
click at [386, 579] on textarea at bounding box center [704, 573] width 770 height 23
type textarea "Palume t"
type textarea "Lūdzu"
type textarea "Palume täpsustada"
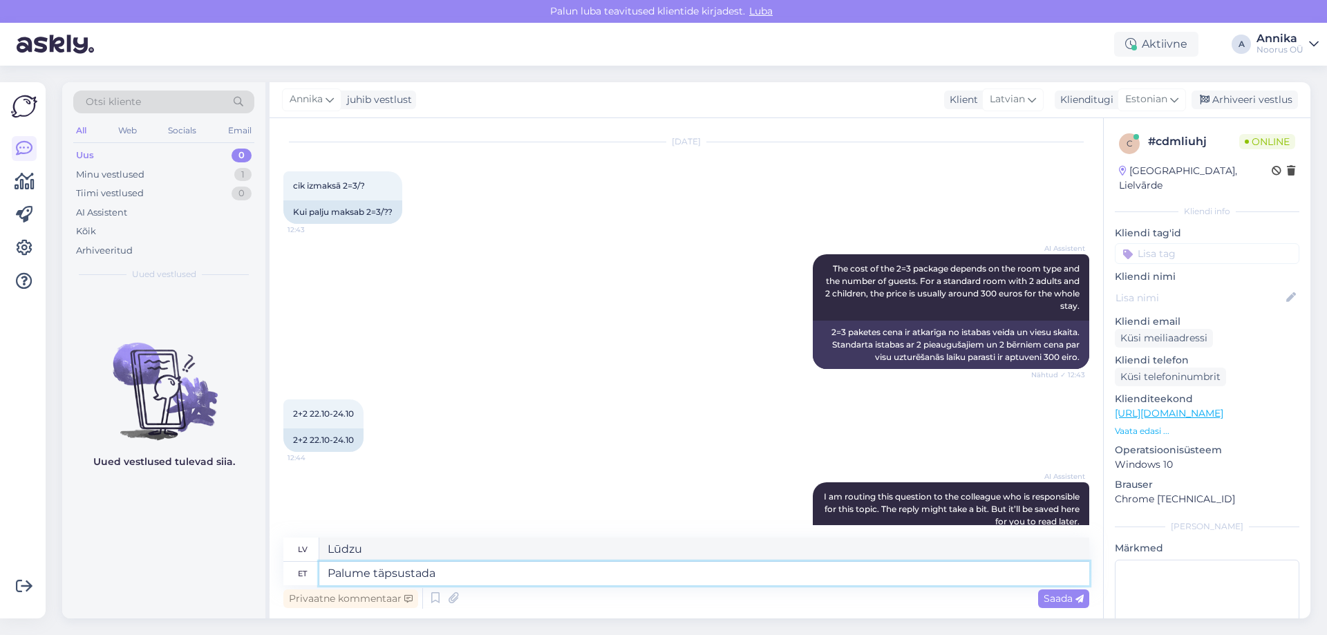
type textarea "Lūdzu, precizējiet."
type textarea "Palume täpsustada laste"
type textarea "Lūdzu, norādiet bērnus"
type textarea "Palume täpsustada laste vanus"
type textarea "Lūdzu, norādiet bērnu vecumu."
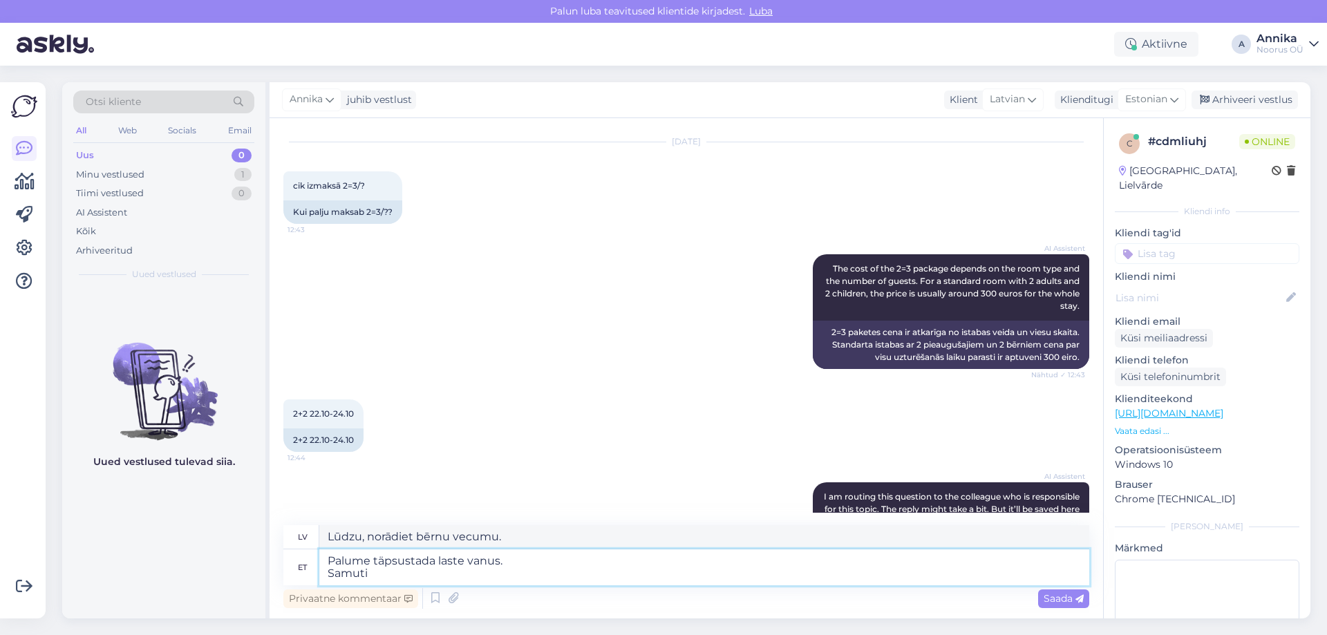
type textarea "Palume täpsustada laste vanus. Samuti"
type textarea "Lūdzu, norādiet bērnu vecumu. Arī"
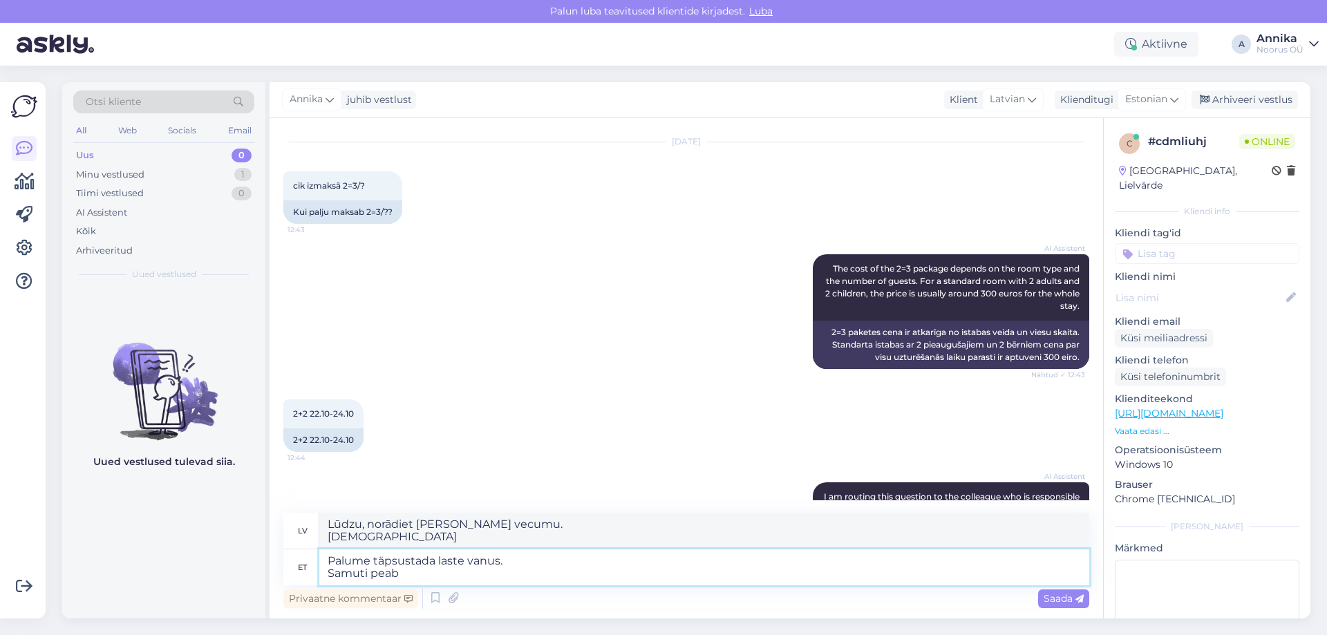
type textarea "Palume täpsustada laste vanus. Samuti peab m"
type textarea "Lūdzu, norādiet bērnu vecumu. Jums arī jānorāda"
type textarea "Palume täpsustada laste vanus. Samuti peab majutus o"
type textarea "Lūdzu, norādiet bērnu vecumu. Naktsmītnes pārstāvim ir arī jābūt"
type textarea "Palume täpsustada laste vanus. Samuti peab majutus olema 3"
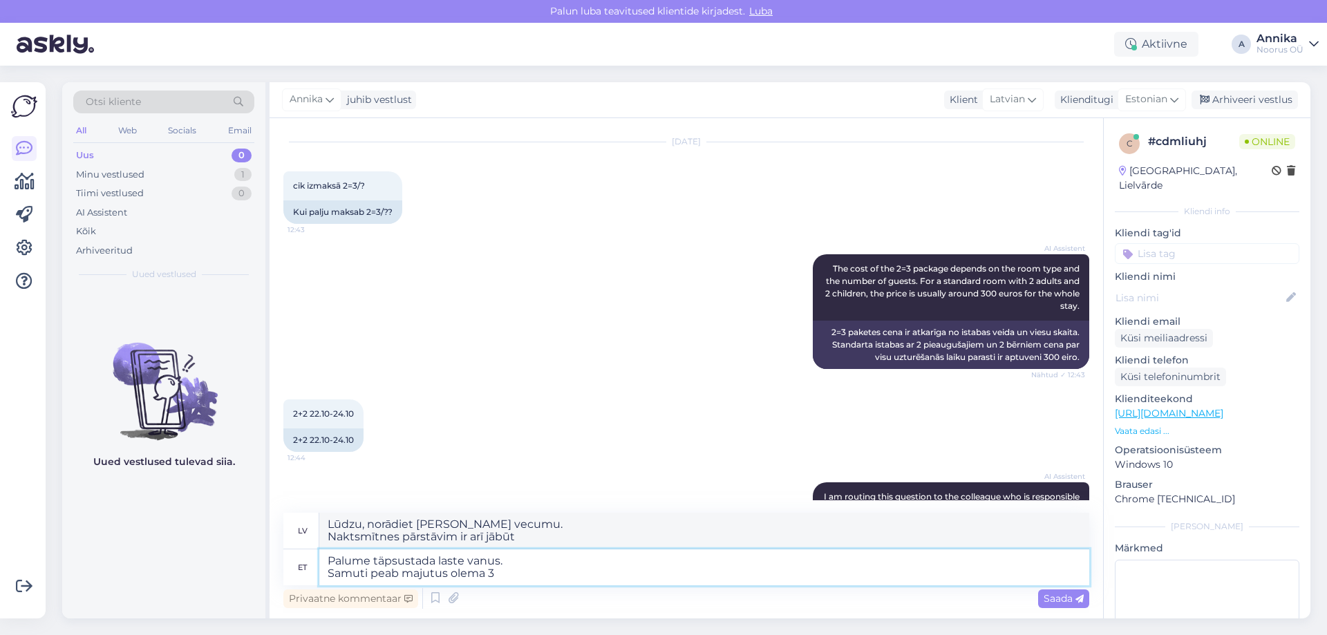
type textarea "Lūdzu, norādiet bērnu vecumu. Izmitināšanai ir jābūt arī"
type textarea "Palume täpsustada laste vanus. Samuti peab majutus olema 3 p"
type textarea "Lūdzu, norādiet bērnu vecumu. Tāpat izmitināšanai jābūt paredzētai 3 gadiem."
type textarea "Palume täpsustada laste vanus. Samuti peab majutus olema 3 päeva."
type textarea "Lūdzu, norādiet bērnu vecumu. Uzturēšanās jābūt 3 dienām."
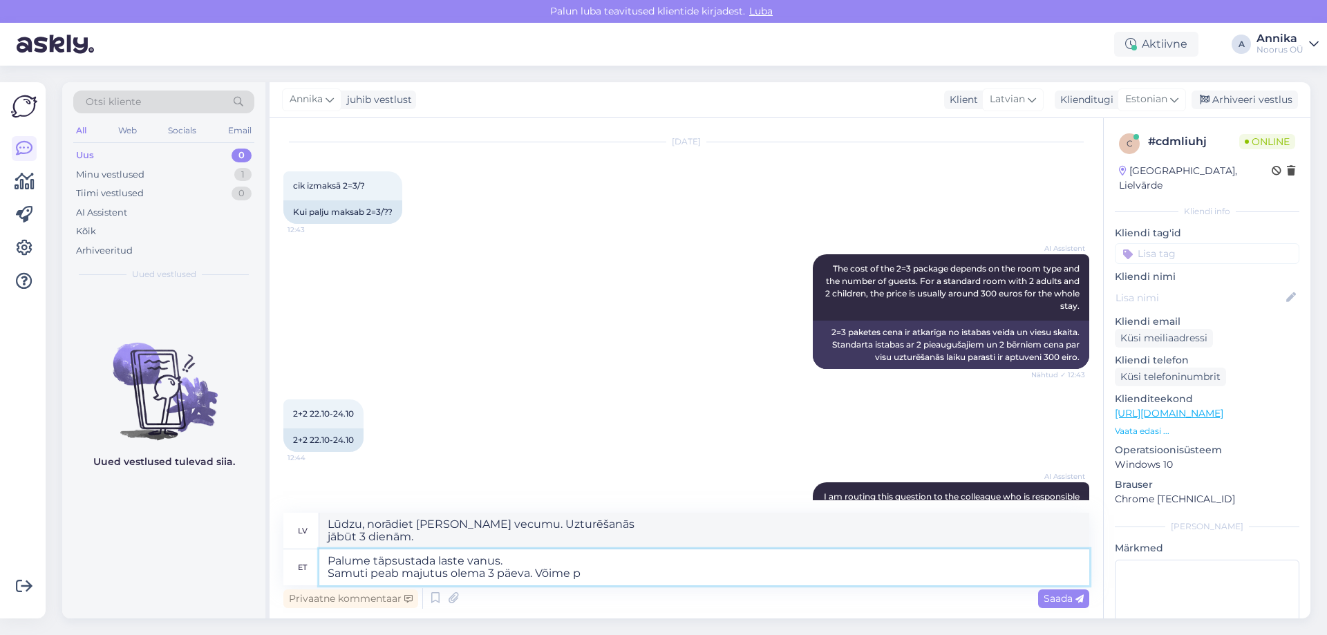
type textarea "Palume täpsustada laste vanus. Samuti peab majutus olema 3 päeva. Võime pa"
type textarea "Lūdzu, norādiet bērnu vecumu. Uzturēšanās ilgumam jābūt 3 dienām. Mēs varam"
type textarea "Palume täpsustada laste vanus. Samuti peab majutus olema 3 päeva. Võime pakkuda…"
type textarea "Lūdzu, norādiet bērnu vecumu. Izmitināšanai jābūt uz 3 dienām. Mēs varam piedāv…"
type textarea "Palume täpsustada laste vanus. Samuti peab majutus olema 3 päeva. Võime pakkuda…"
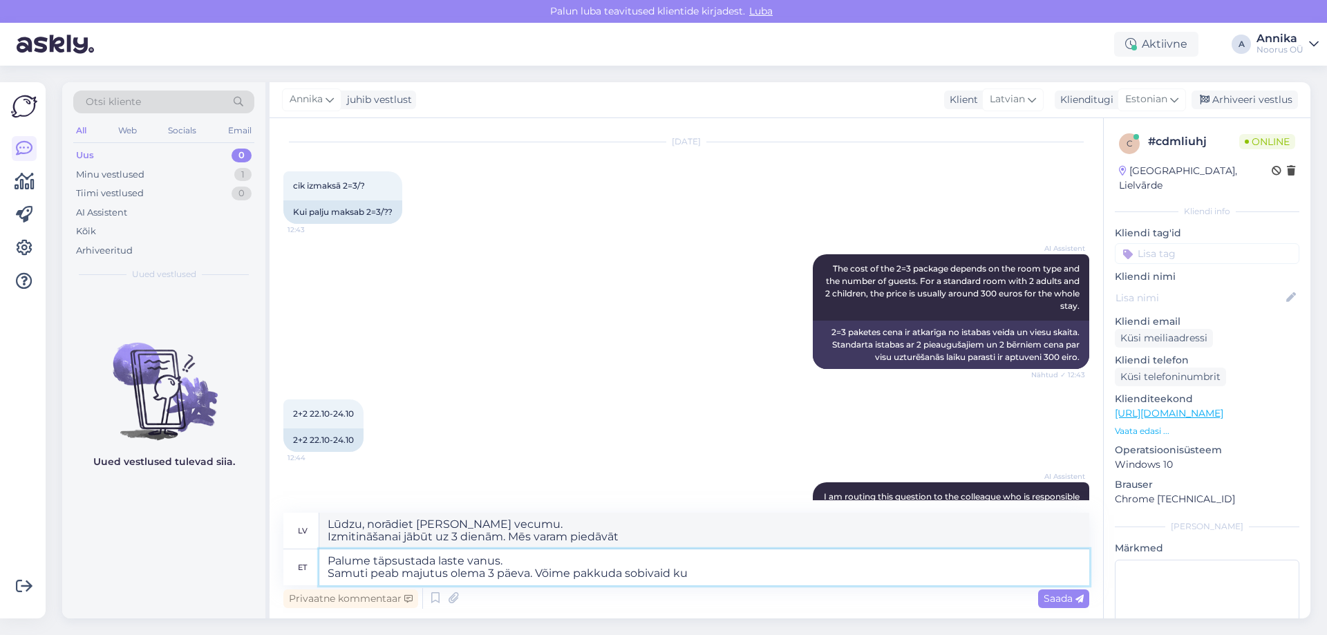
type textarea "Lūdzu, norādiet bērnu vecumu. Izmitināšanai jābūt uz 3 dienām. Mēs varam piedāv…"
type textarea "Palume täpsustada laste vanus. Samuti peab majutus olema 3 päeva. Võime pakkuda…"
type textarea "Lūdzu, norādiet bērnu vecumu. Uzturēšanās ilgumam jābūt 3 dienām. Mēs varam pie…"
type textarea "Palume täpsustada laste vanus. Samuti peab majutus olema 3 päeva. Võime pakkuda…"
type textarea "Lūdzu, norādiet bērnu vecumu. Tāpat izmitināšanai jābūt uz 3 dienām. Mēs varam …"
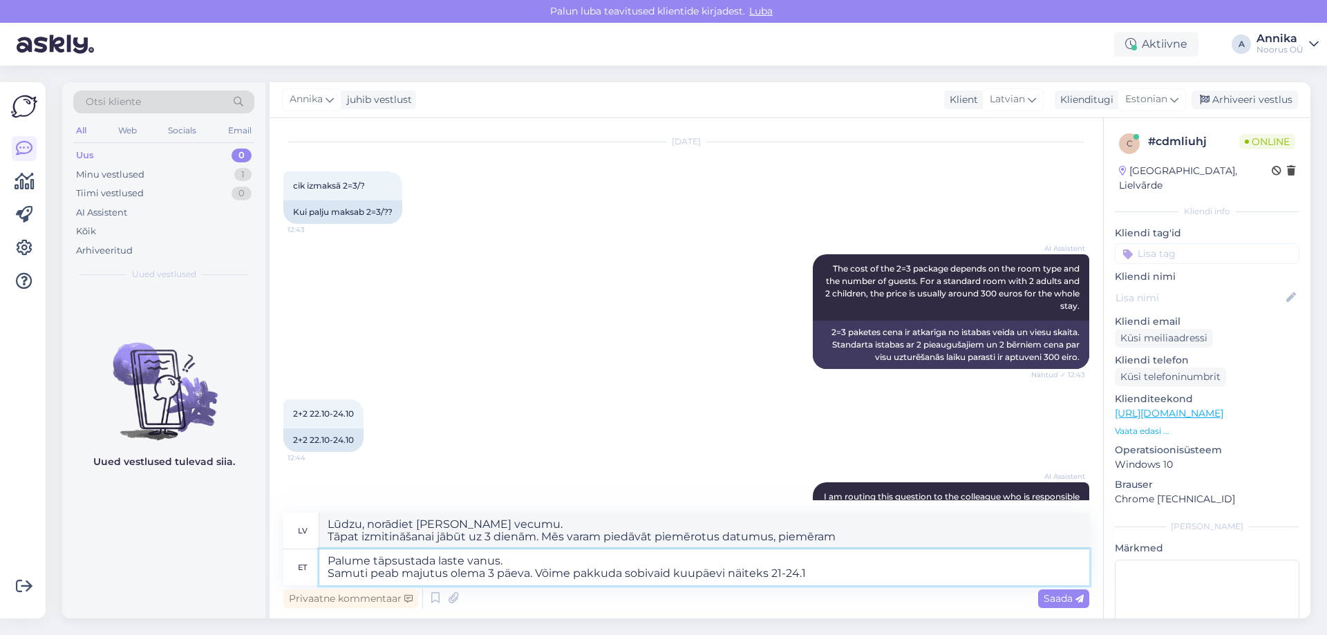
type textarea "Palume täpsustada laste vanus. Samuti peab majutus olema 3 päeva. Võime pakkuda…"
type textarea "Lūdzu, norādiet bērnu vecumu. Tāpat izmitināšanai jābūt uz 3 dienām. Varam pied…"
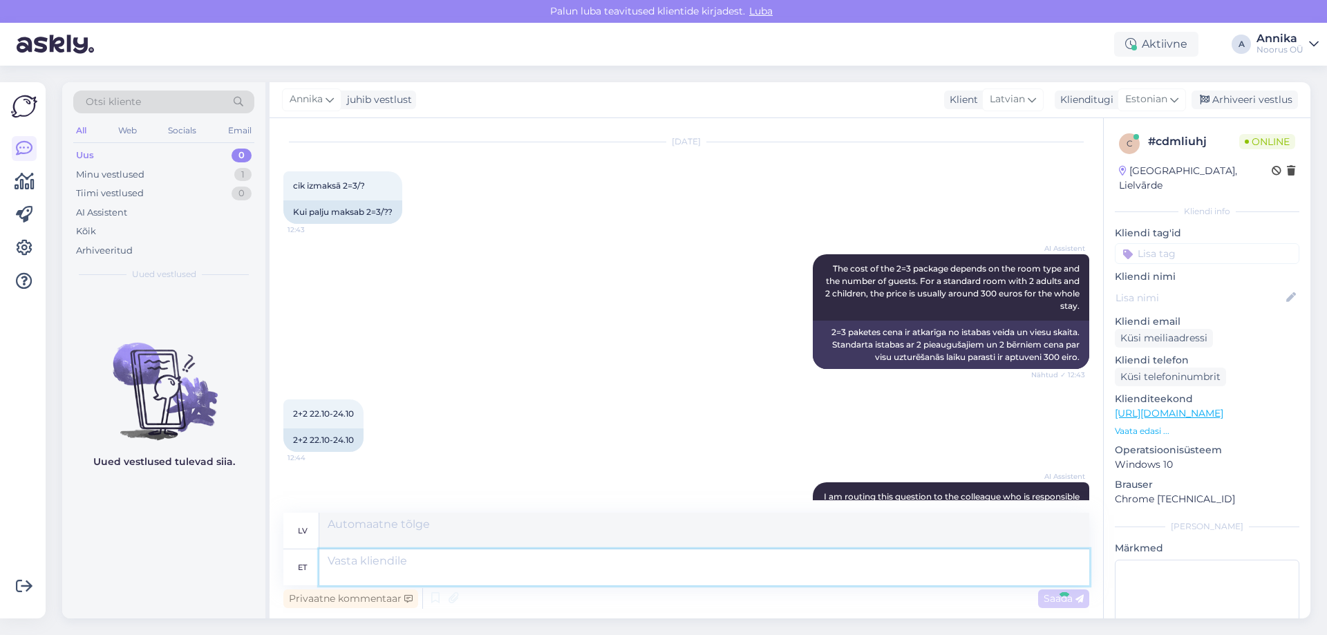
scroll to position [9420, 0]
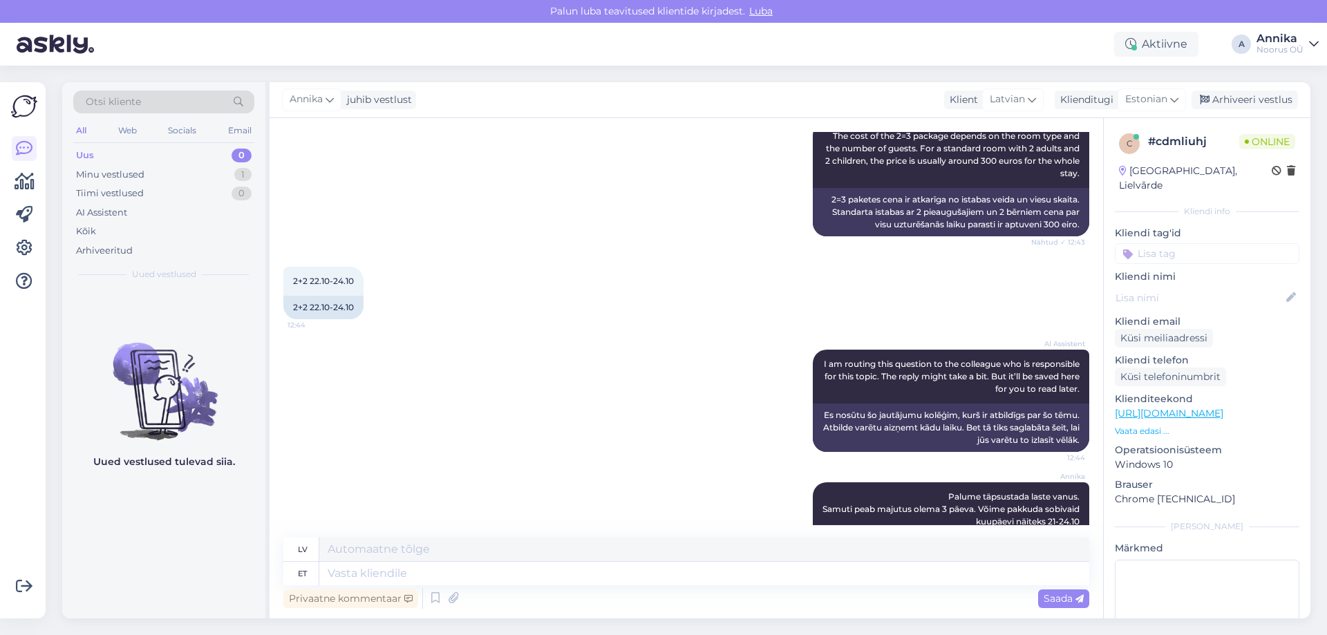
click at [497, 467] on div "Annika Palume täpsustada laste vanus. Samuti peab majutus olema 3 päeva. Võime …" at bounding box center [686, 533] width 806 height 133
drag, startPoint x: 412, startPoint y: 116, endPoint x: 345, endPoint y: 161, distance: 80.7
click at [345, 161] on div "AI Assistent The cost of the 2=3 package depends on the room type and the numbe…" at bounding box center [686, 178] width 806 height 145
drag, startPoint x: 533, startPoint y: 358, endPoint x: 515, endPoint y: 336, distance: 28.5
click at [533, 355] on div "AI Assistent I am routing this question to the colleague who is responsible for…" at bounding box center [686, 400] width 806 height 133
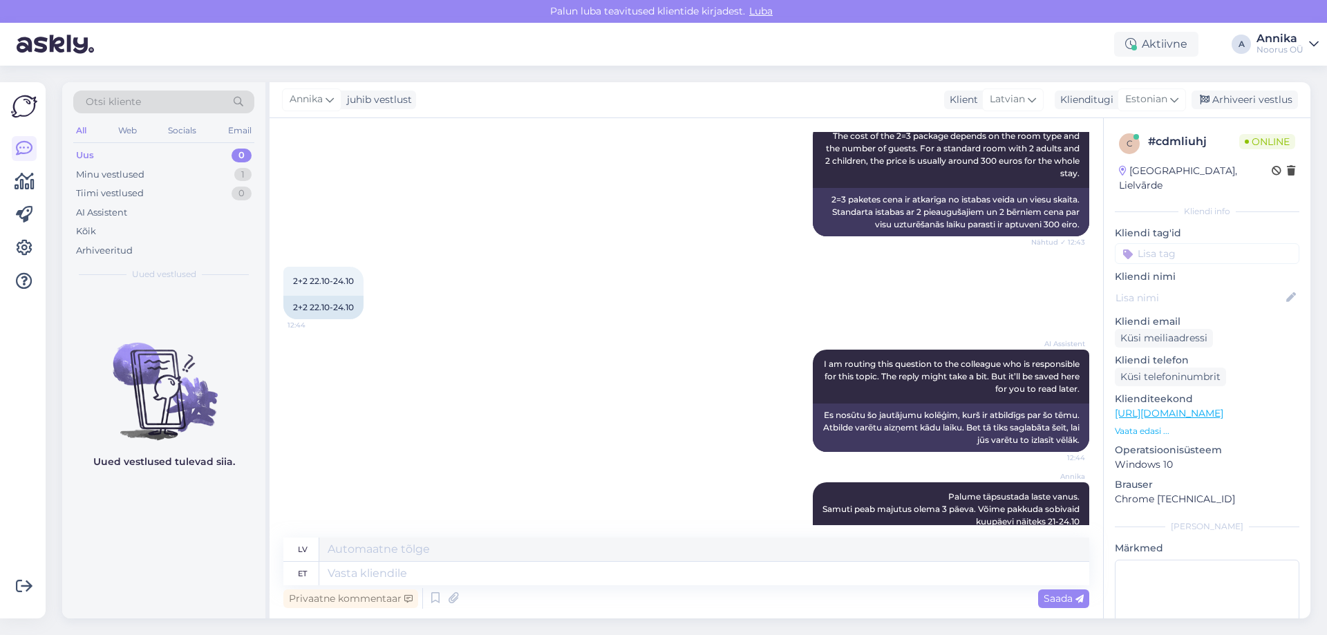
click at [146, 541] on div "Uued vestlused tulevad siia." at bounding box center [163, 454] width 203 height 330
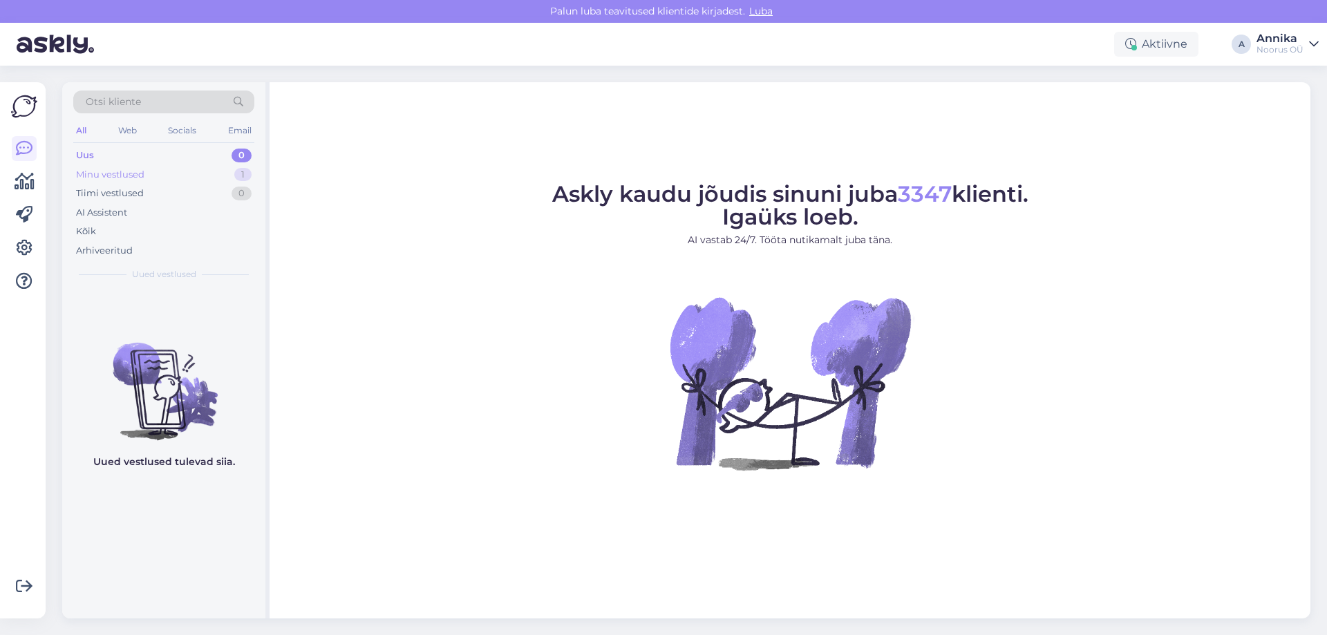
click at [233, 175] on div "Minu vestlused 1" at bounding box center [163, 174] width 181 height 19
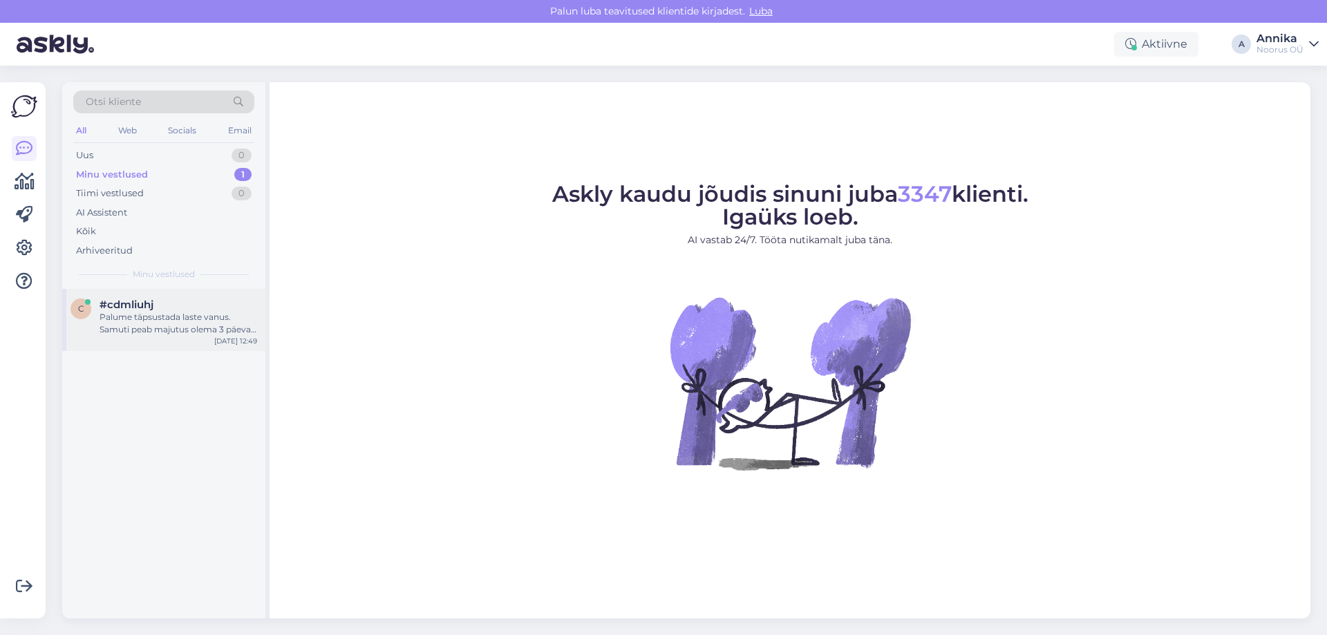
click at [248, 292] on div "c #cdmliuhj Palume täpsustada laste vanus. Samuti peab majutus olema 3 päeva. V…" at bounding box center [163, 320] width 203 height 62
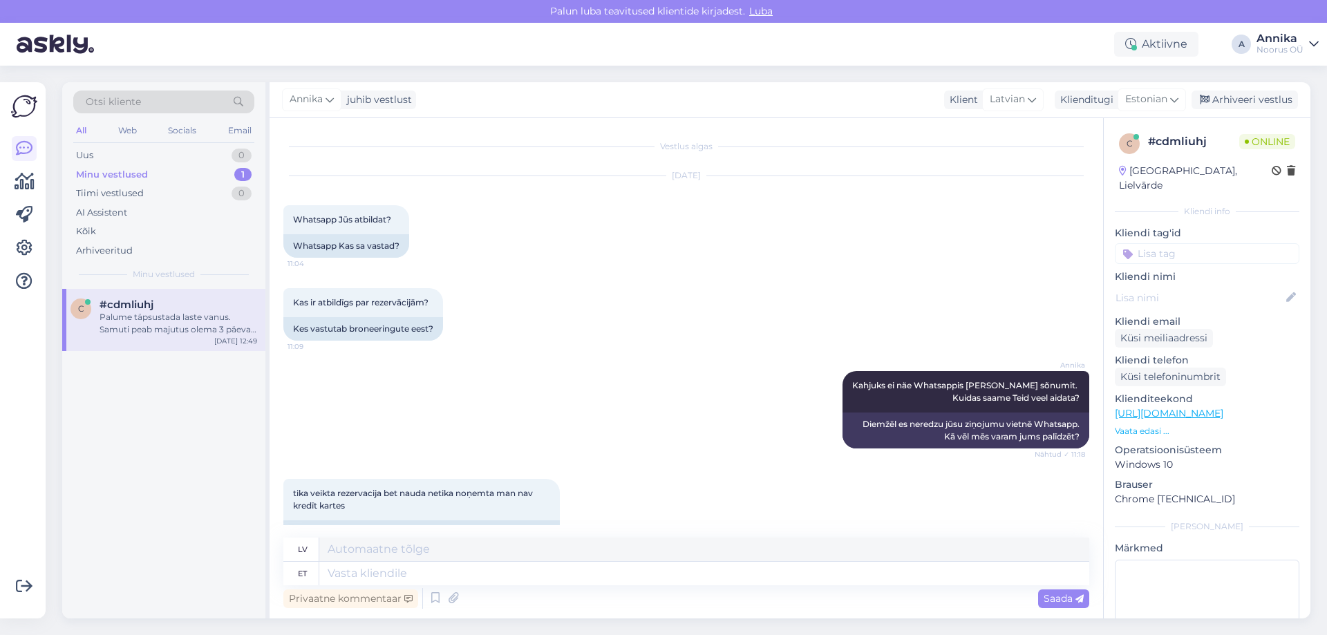
scroll to position [9312, 0]
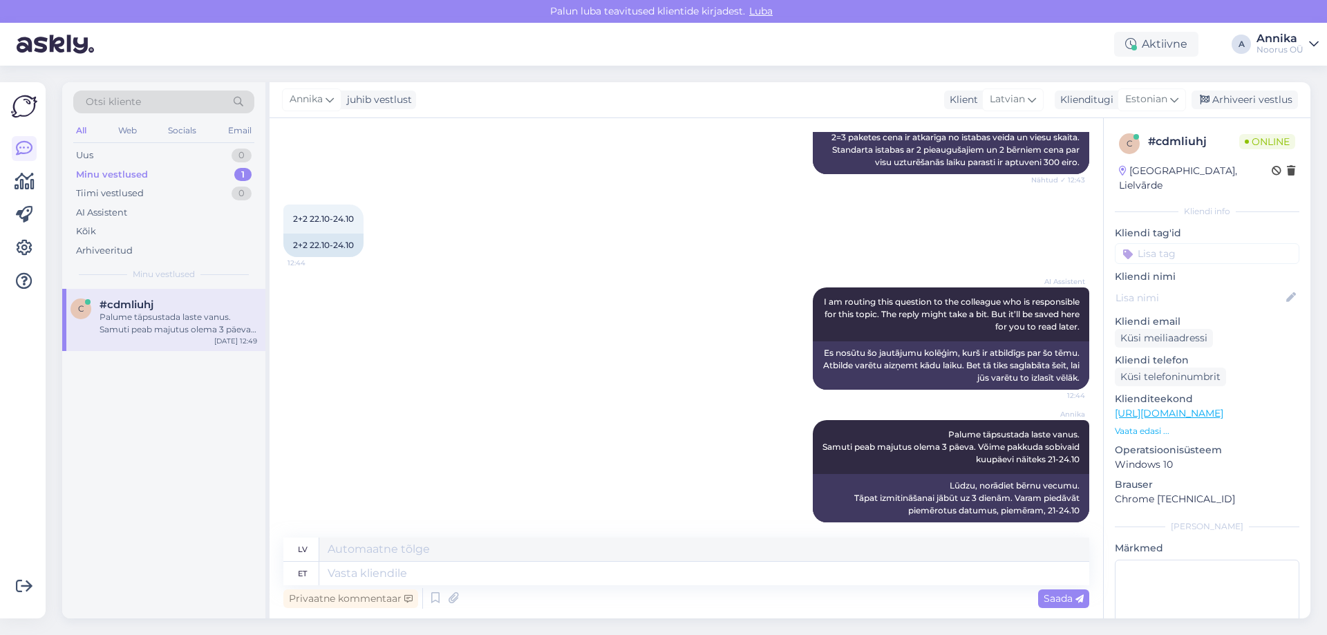
click at [491, 339] on div "AI Assistent I am routing this question to the colleague who is responsible for…" at bounding box center [686, 338] width 806 height 133
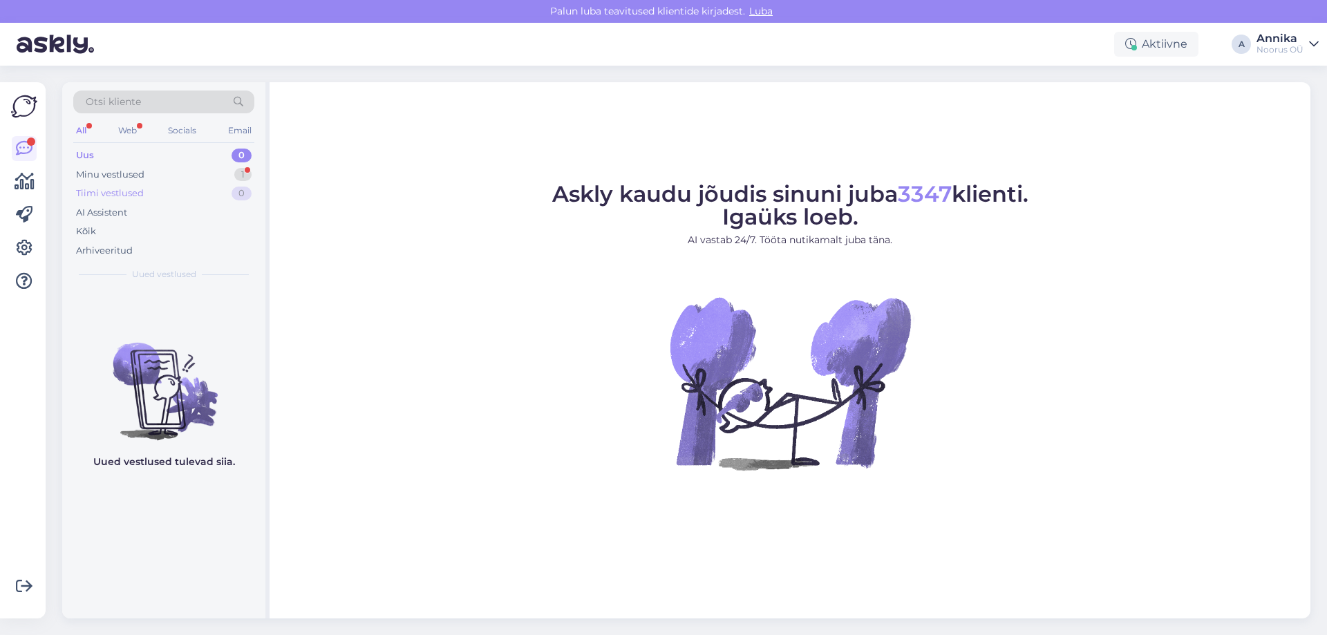
click at [214, 186] on div "Tiimi vestlused 0" at bounding box center [163, 193] width 181 height 19
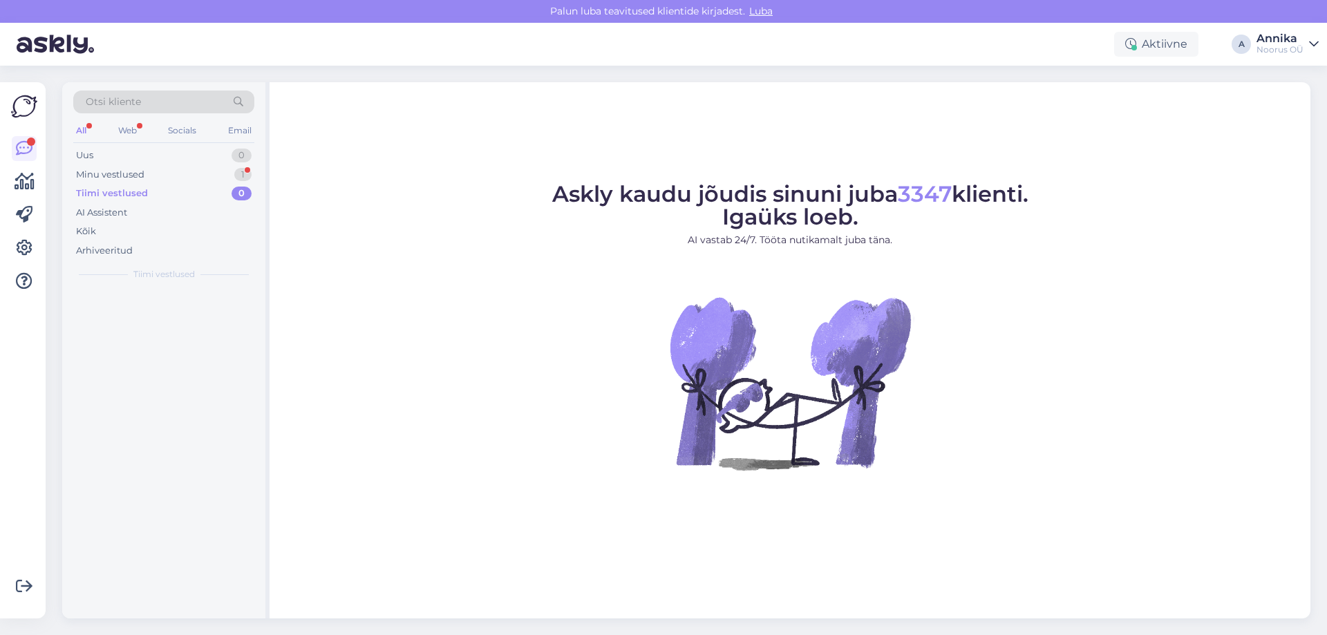
drag, startPoint x: 210, startPoint y: 180, endPoint x: 201, endPoint y: 260, distance: 81.3
click at [209, 180] on div "Minu vestlused 1" at bounding box center [163, 174] width 181 height 19
click at [149, 377] on div "c #cdmliuhj 1 cena? [DATE] 13:19" at bounding box center [163, 454] width 203 height 330
click at [142, 321] on div "cena?" at bounding box center [178, 317] width 158 height 12
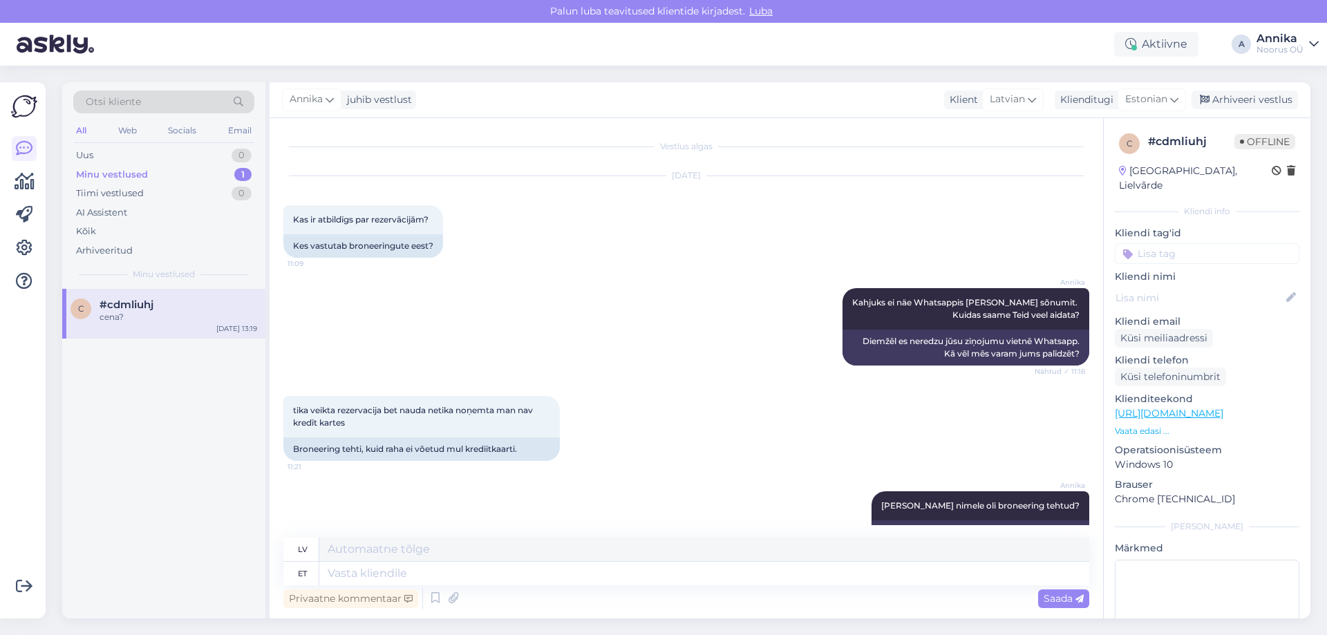
scroll to position [9312, 0]
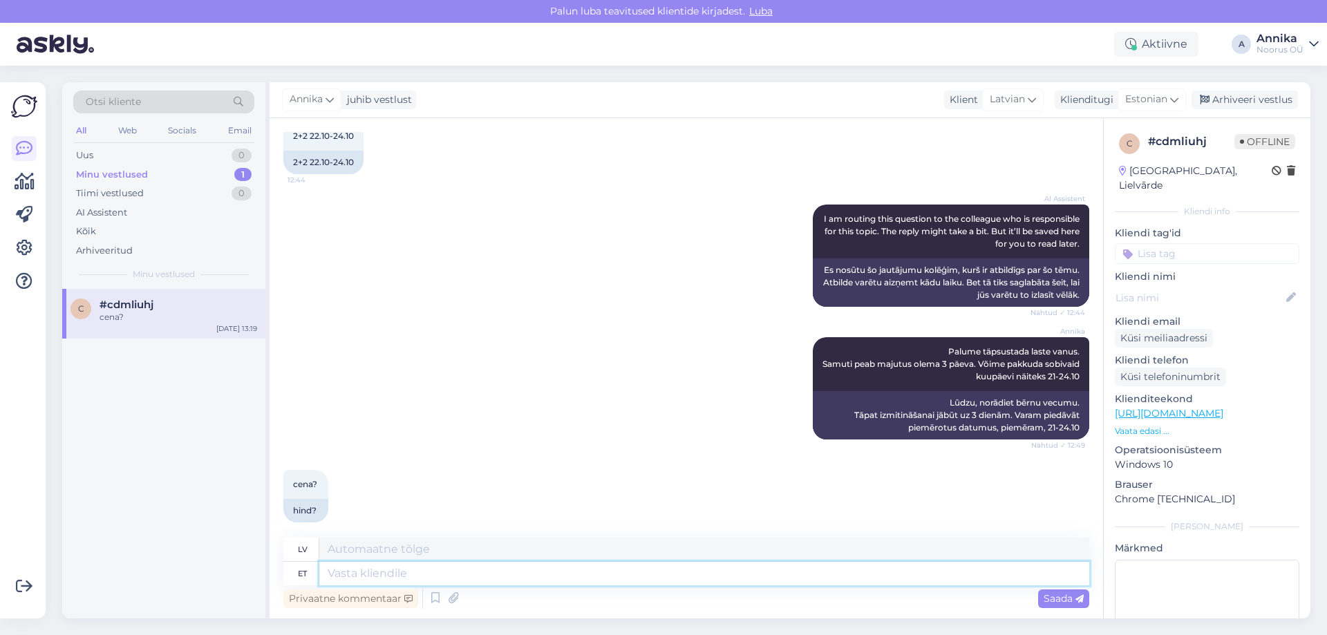
click at [380, 568] on textarea at bounding box center [704, 573] width 770 height 23
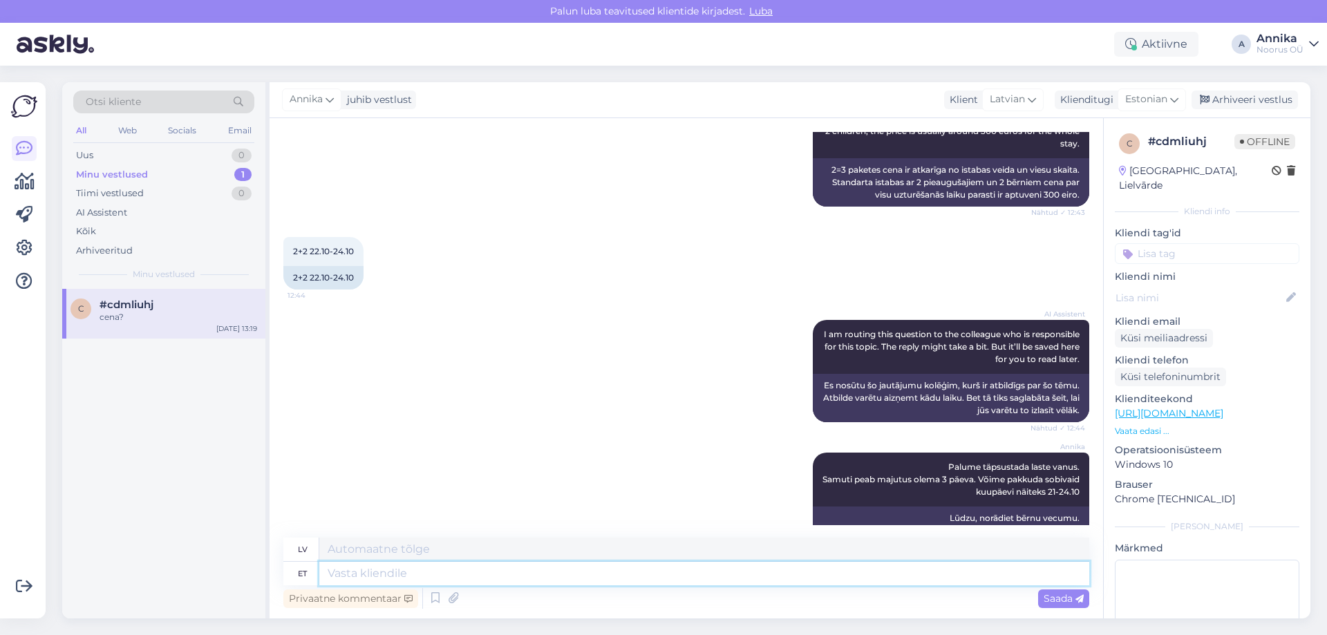
scroll to position [9243, 0]
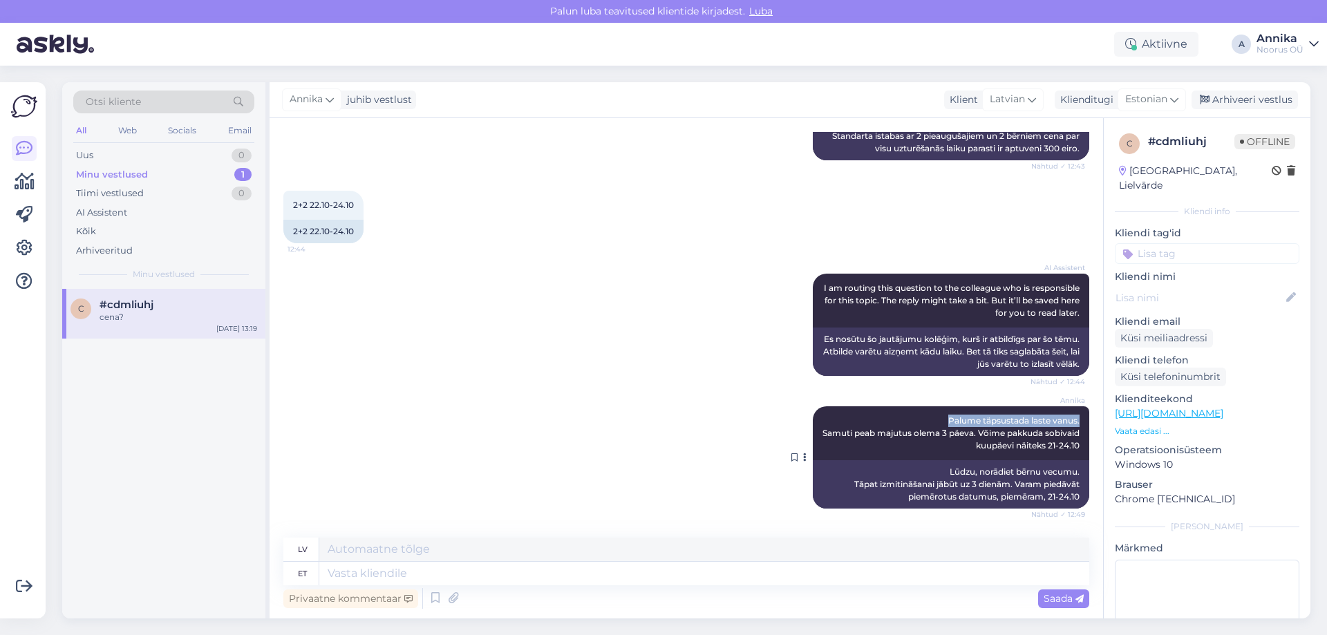
drag, startPoint x: 949, startPoint y: 412, endPoint x: 1074, endPoint y: 411, distance: 125.1
click at [1074, 411] on div "[PERSON_NAME] täpsustada laste vanus. Samuti peab majutus olema 3 päeva. Võime …" at bounding box center [951, 433] width 276 height 54
copy span "Palume täpsustada laste vanus."
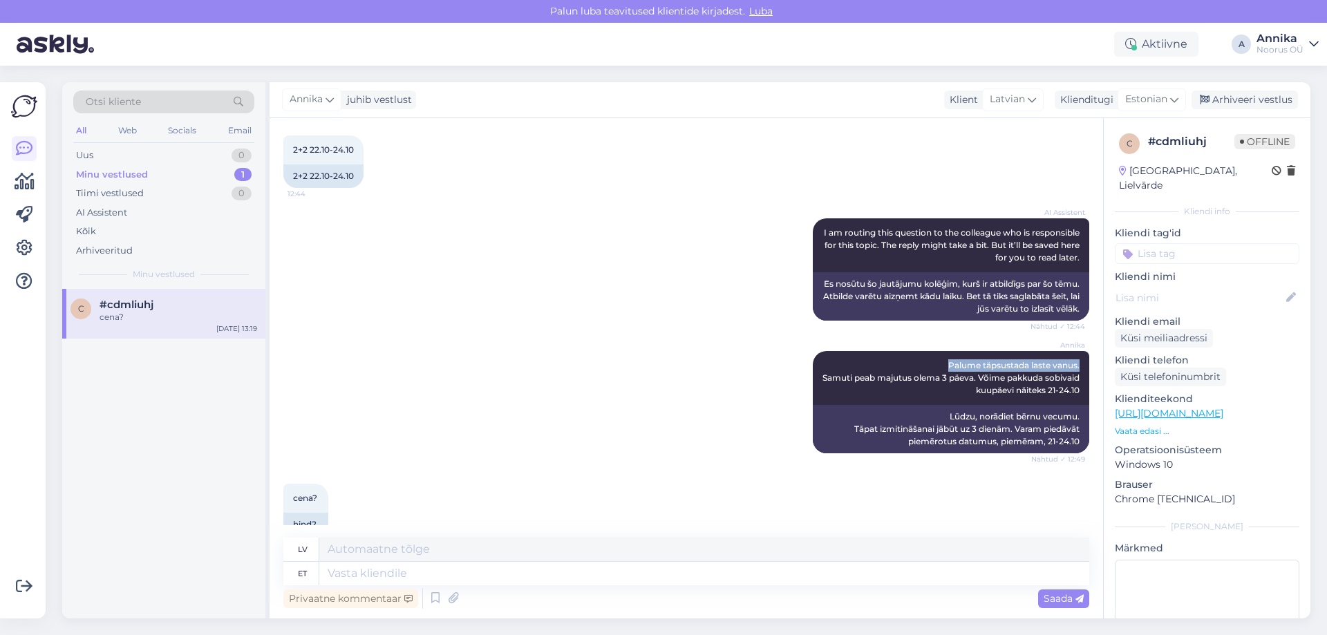
scroll to position [9312, 0]
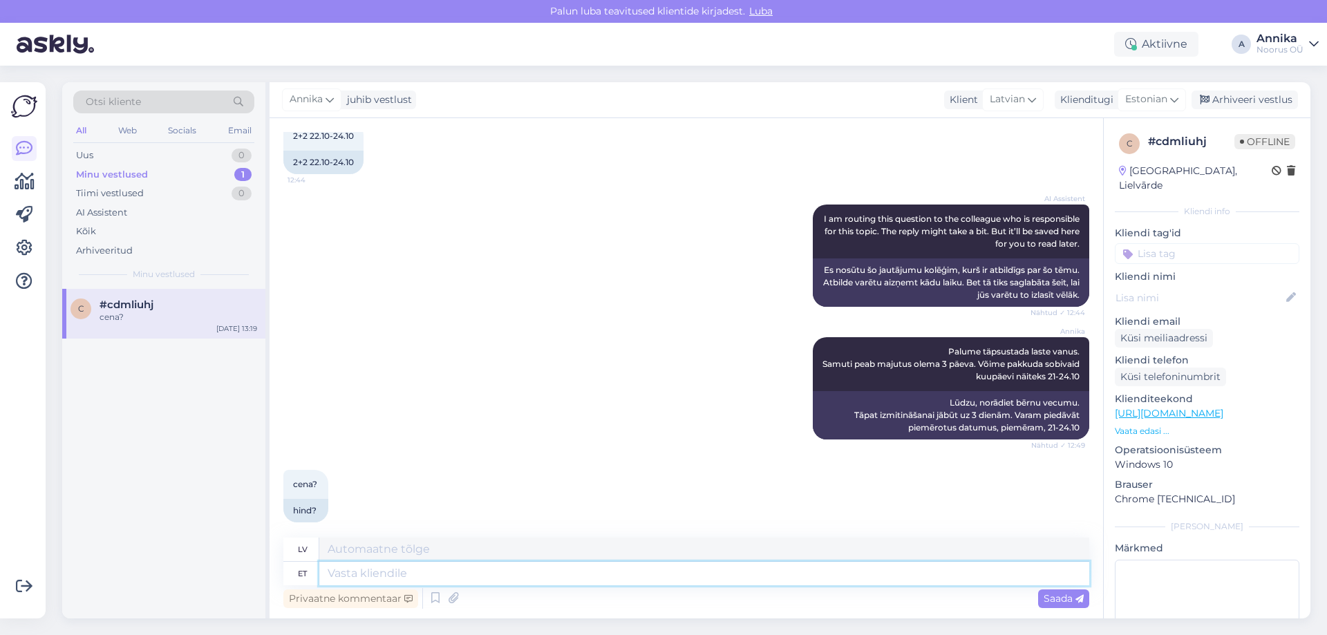
click at [357, 576] on textarea at bounding box center [704, 573] width 770 height 23
paste textarea "Palume täpsustada laste vanus."
type textarea "Palume täpsustada laste vanus."
type textarea "Lūdzu, norādiet bērnu vecumu."
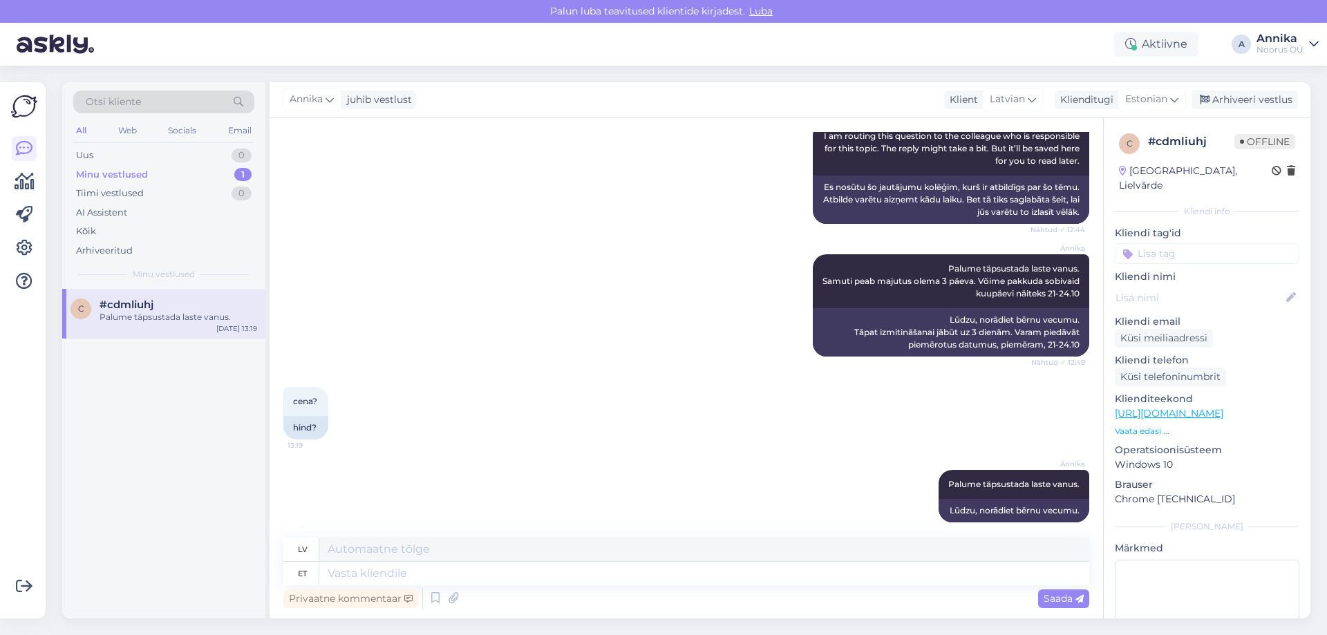
click at [626, 328] on div "[PERSON_NAME] täpsustada laste vanus. Samuti peab majutus olema 3 päeva. Võime …" at bounding box center [686, 305] width 806 height 133
click at [657, 455] on div "[PERSON_NAME] täpsustada laste vanus. 13:21 Lūdzu, norādiet bērnu vecumu." at bounding box center [686, 496] width 806 height 83
click at [577, 318] on div "[PERSON_NAME] täpsustada laste vanus. Samuti peab majutus olema 3 päeva. Võime …" at bounding box center [686, 305] width 806 height 133
click at [366, 268] on div "[PERSON_NAME] täpsustada laste vanus. Samuti peab majutus olema 3 päeva. Võime …" at bounding box center [686, 305] width 806 height 133
click at [584, 191] on div "AI Assistent I am routing this question to the colleague who is responsible for…" at bounding box center [686, 172] width 806 height 133
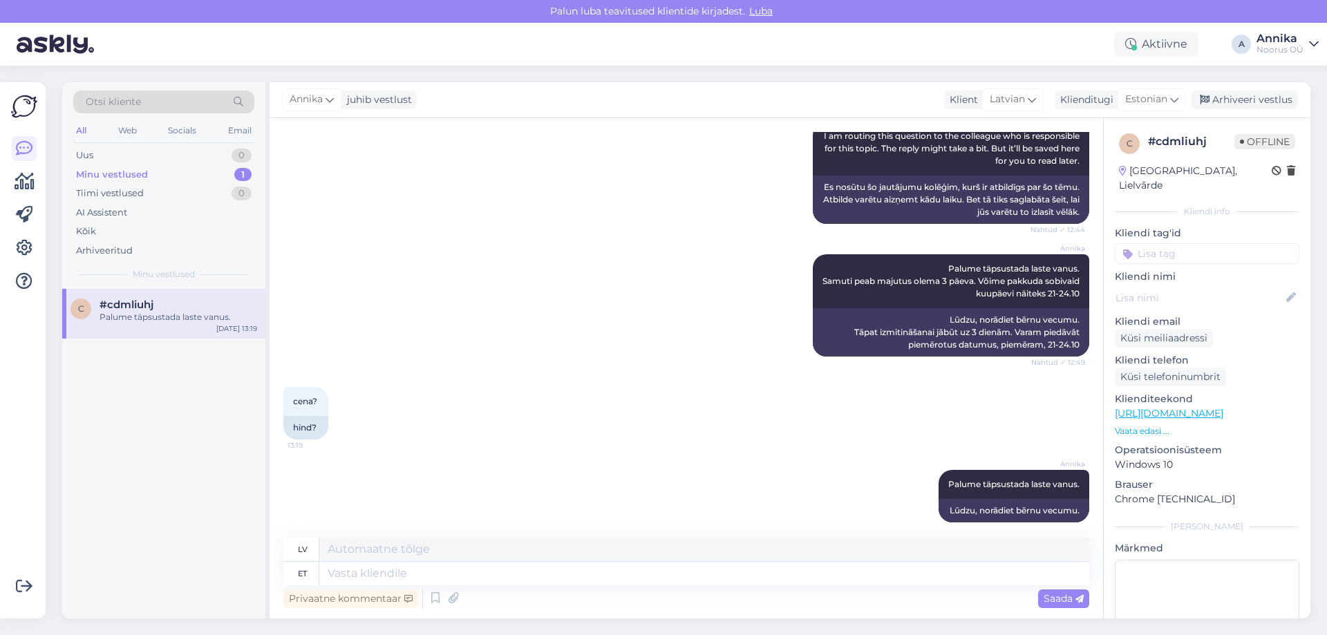
click at [509, 191] on div "AI Assistent I am routing this question to the colleague who is responsible for…" at bounding box center [686, 172] width 806 height 133
click at [383, 431] on div "cena? 13:19 hind?" at bounding box center [686, 413] width 806 height 83
